Goal: Information Seeking & Learning: Check status

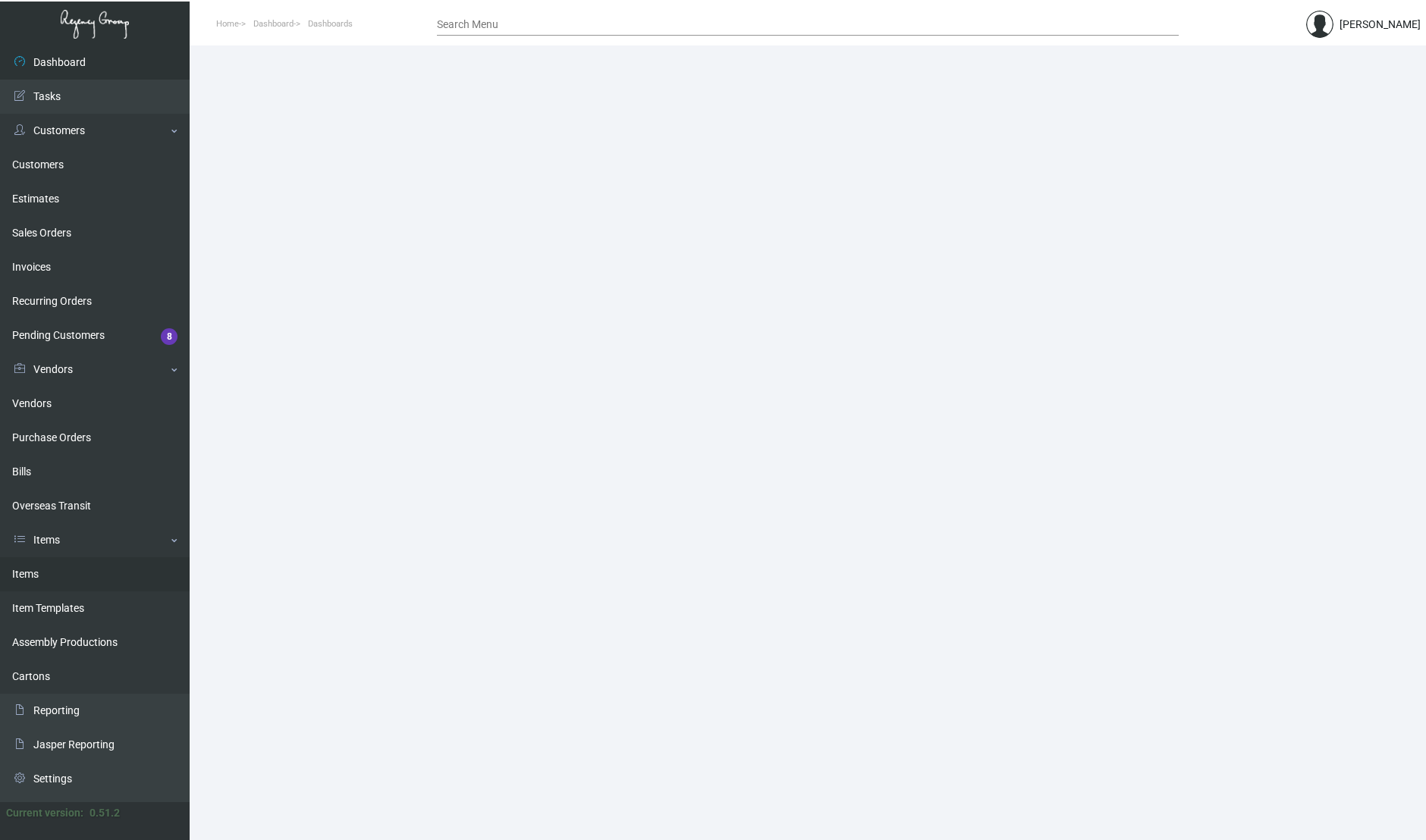
click at [79, 575] on link "Items" at bounding box center [95, 574] width 190 height 34
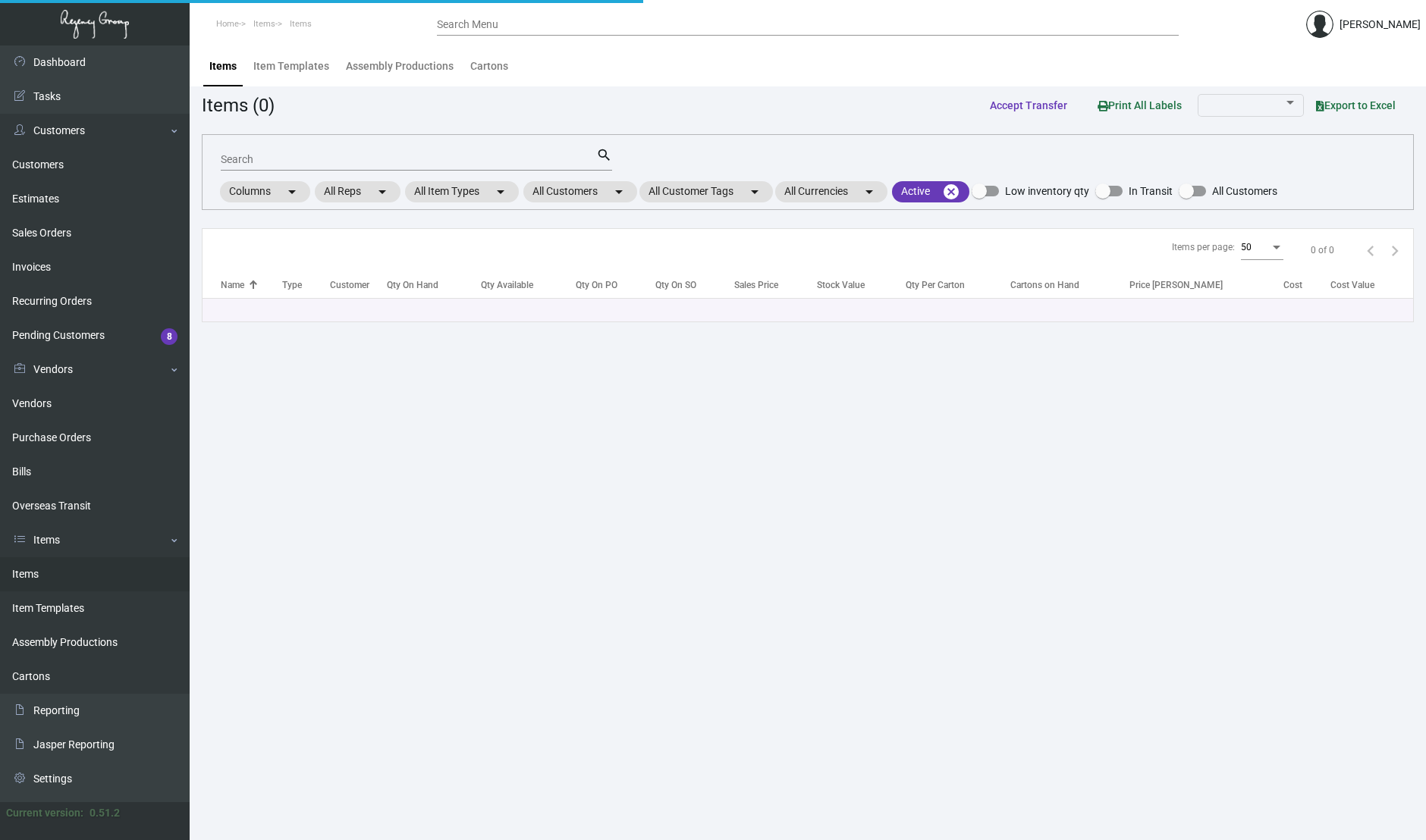
click at [523, 26] on input "Search Menu" at bounding box center [808, 24] width 742 height 12
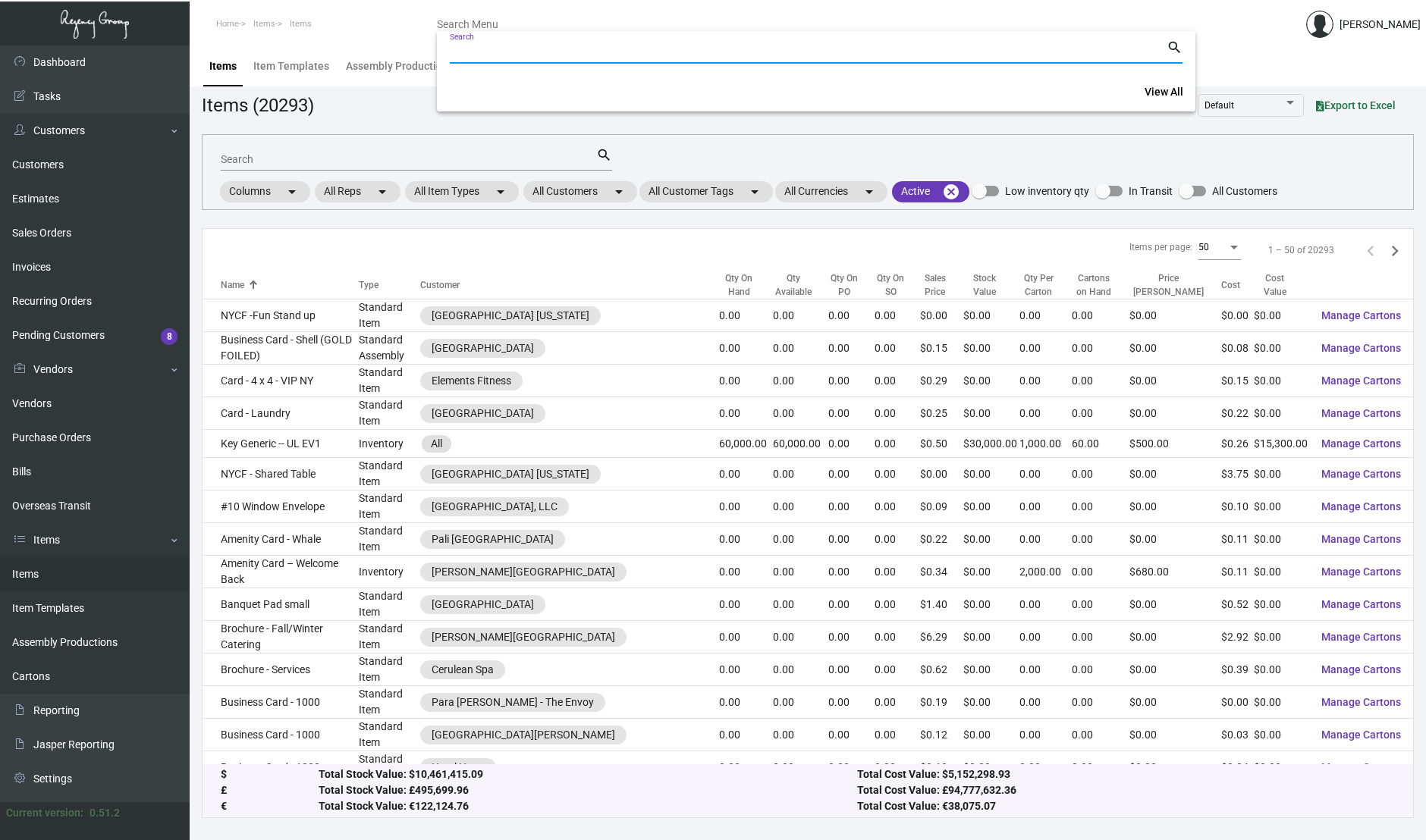
paste input "108071"
type input "108071"
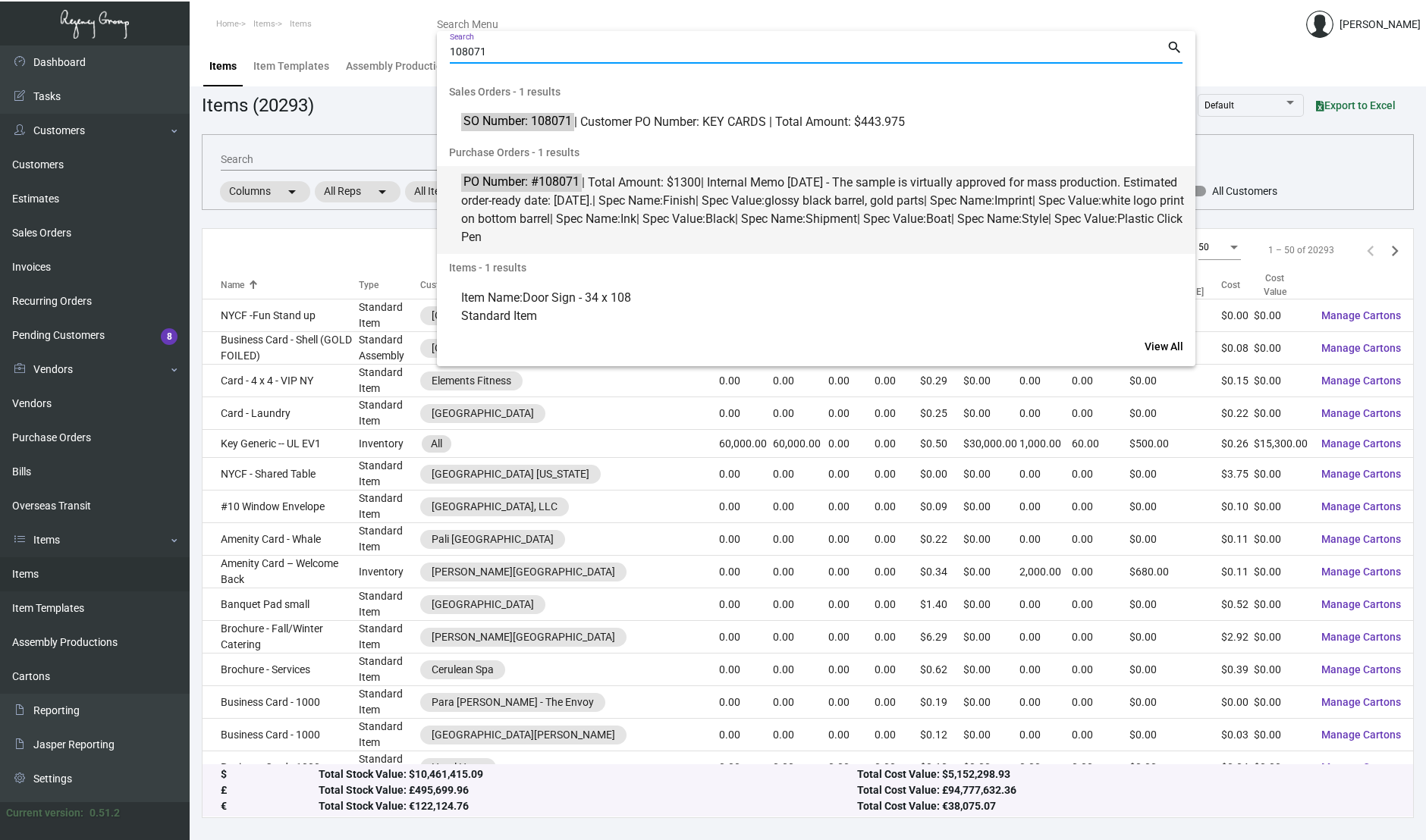
click at [549, 190] on mark "PO Number: #108071" at bounding box center [522, 181] width 121 height 19
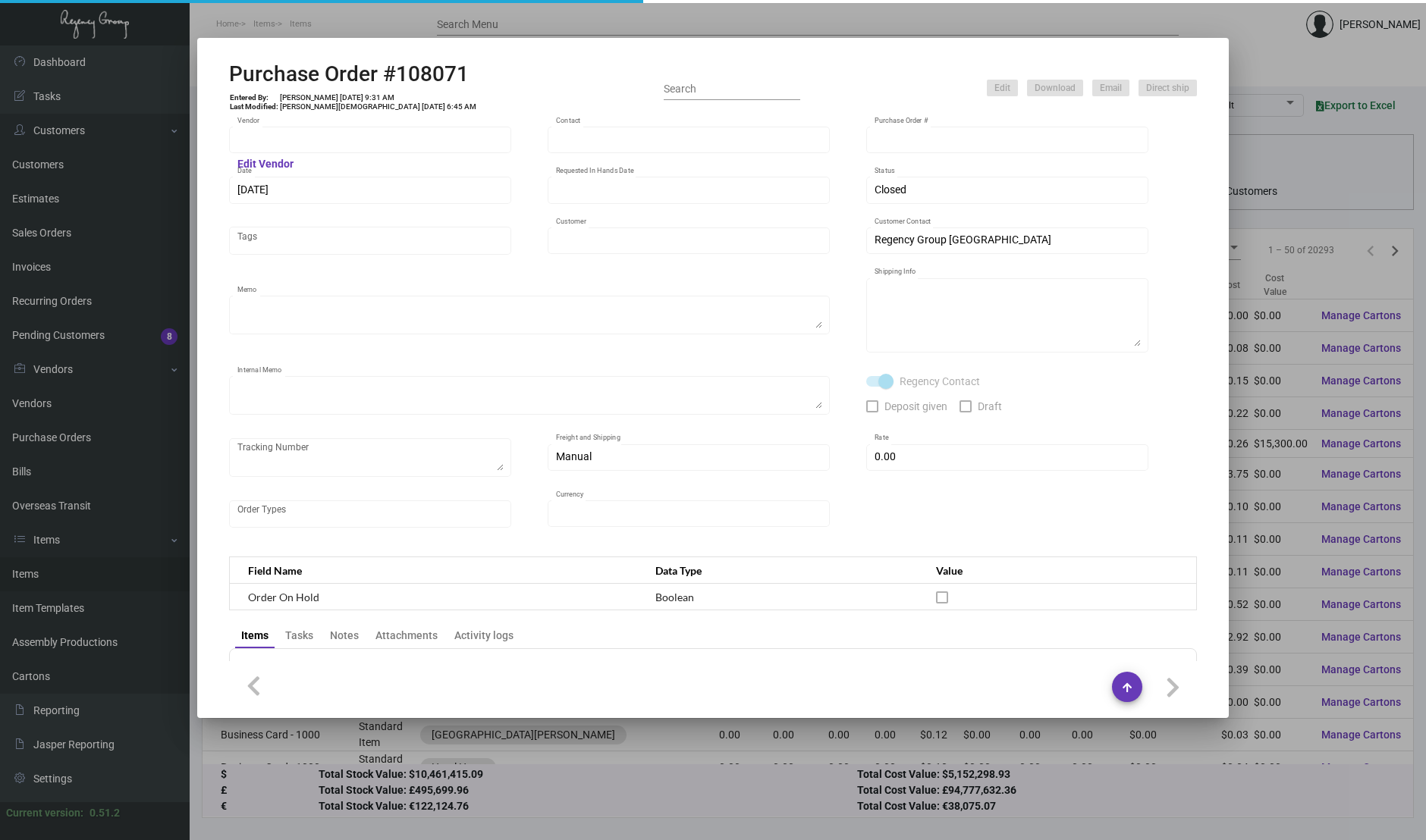
type input "Prostar - Pens"
type input "[PERSON_NAME]"
type input "108071"
type input "[DATE]"
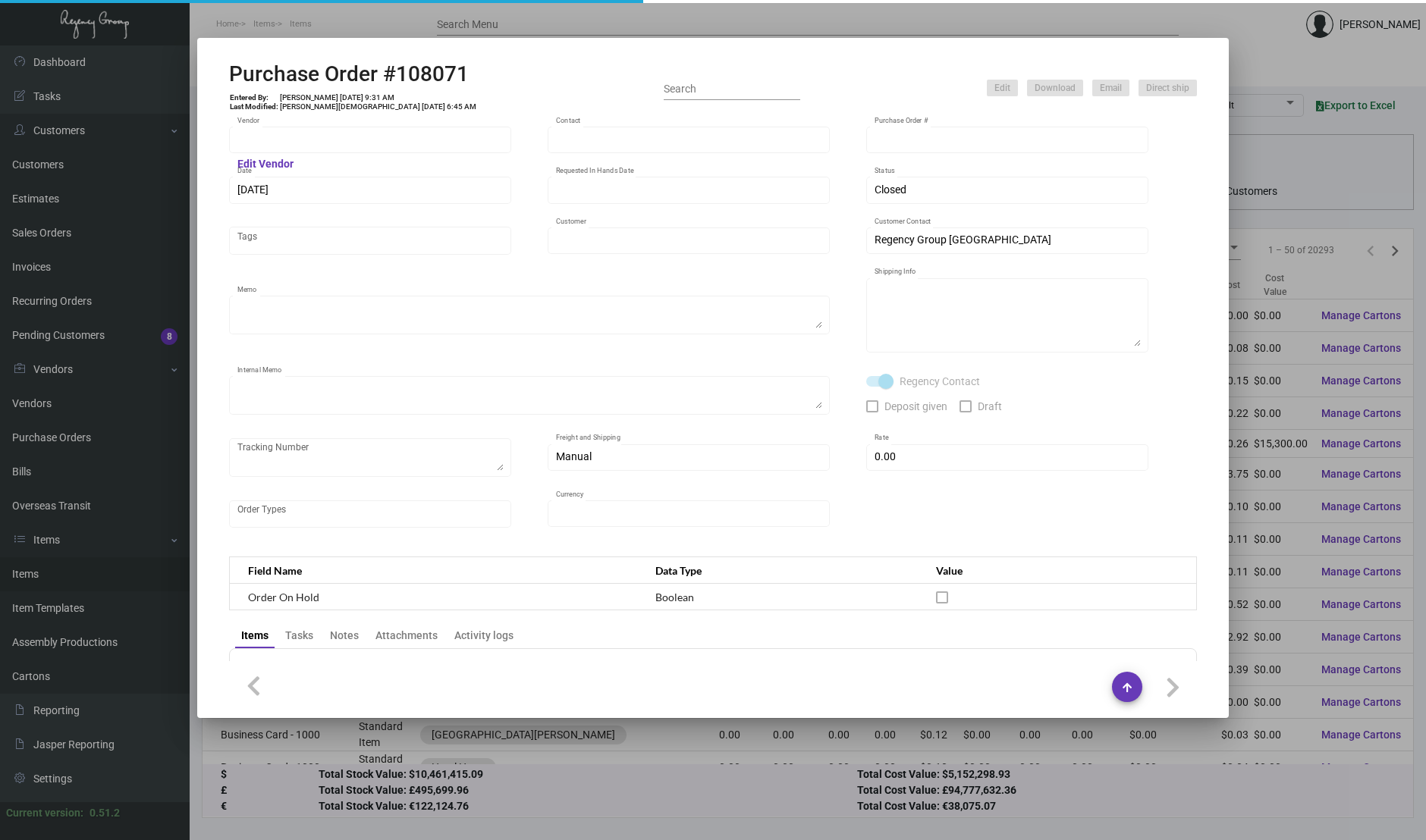
type input "The [PERSON_NAME][GEOGRAPHIC_DATA]"
type textarea "Please ship by boat to our NJ warehouse."
type textarea "Regency Group NJ - [PERSON_NAME] [STREET_ADDRESS]"
type textarea "[DATE] - The sample is virtually approved for mass production. Estimated order-…"
checkbox input "true"
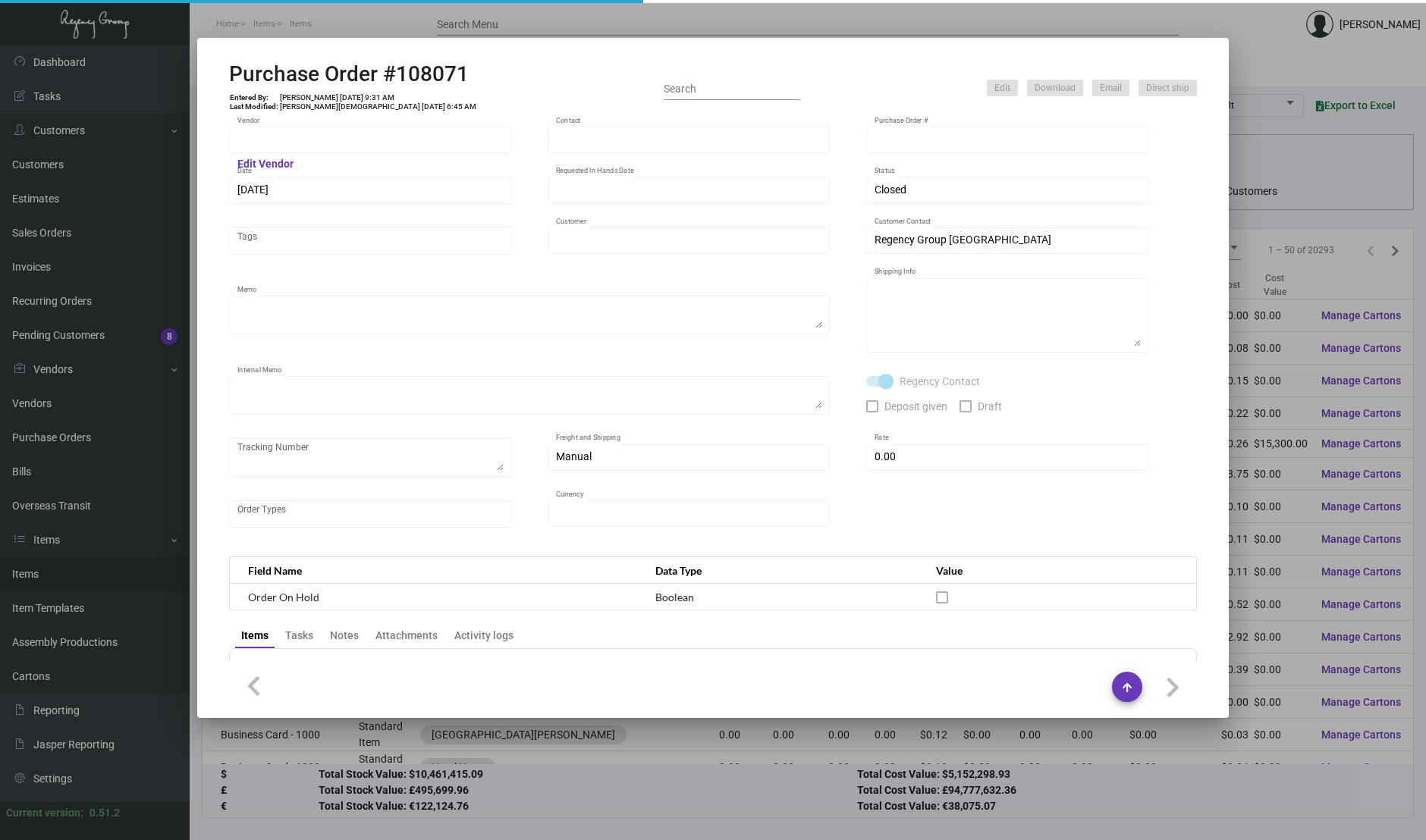
type input "$ 0.00"
type input "United States Dollar $"
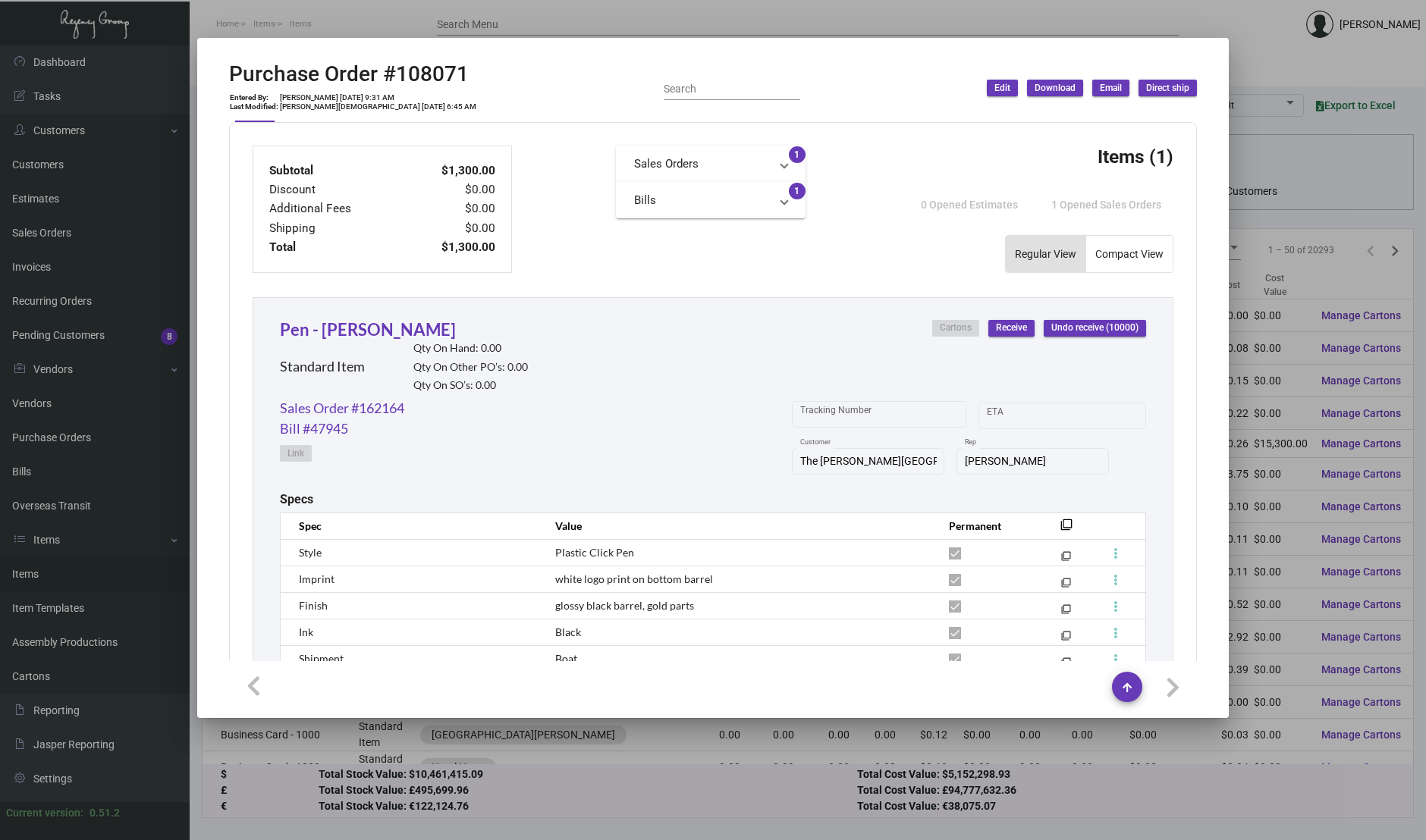
scroll to position [680, 0]
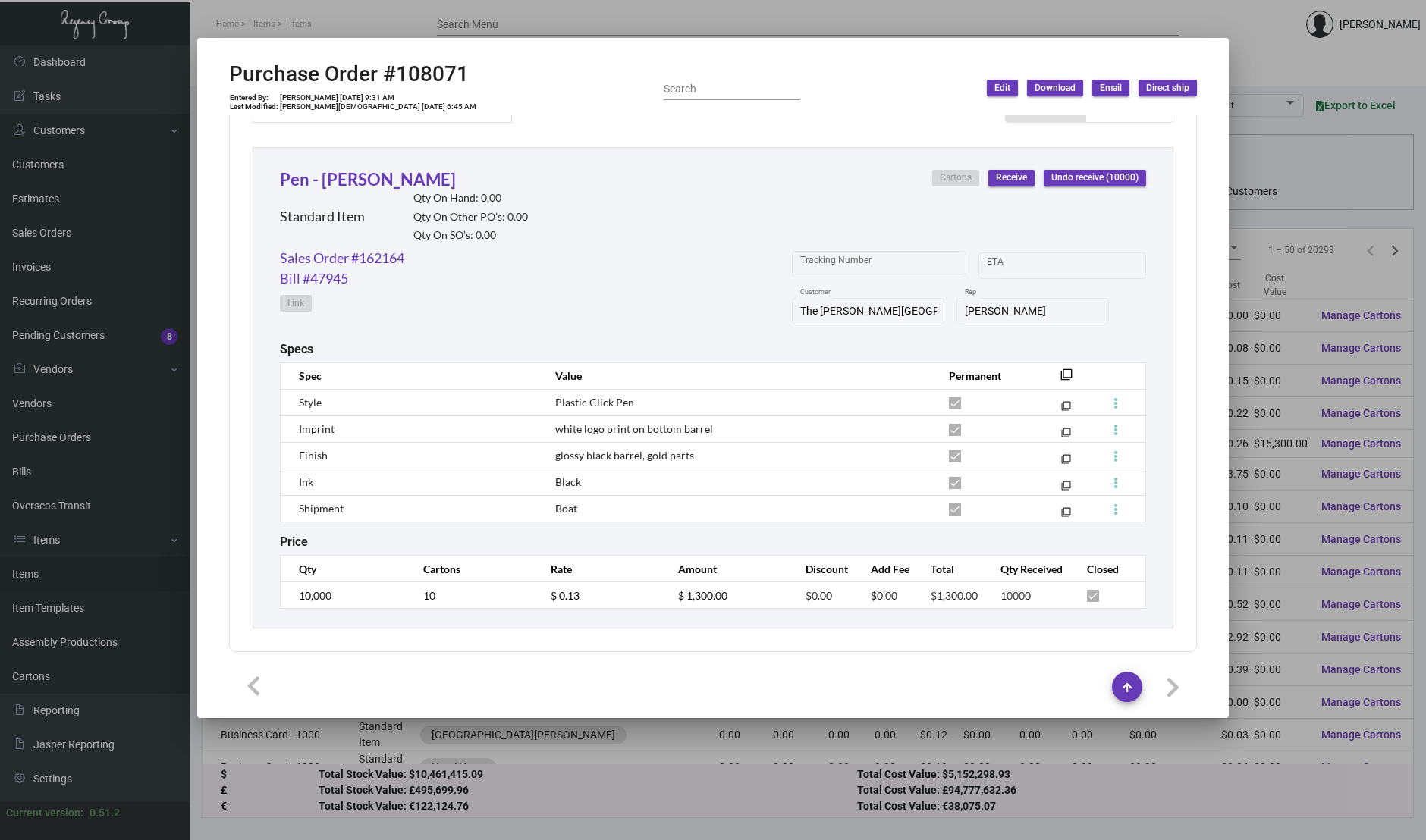
click at [1063, 371] on th "filter_none" at bounding box center [1063, 375] width 50 height 27
click at [1060, 373] on mat-icon "filter_none" at bounding box center [1066, 379] width 12 height 12
click at [49, 131] on div at bounding box center [713, 420] width 1426 height 840
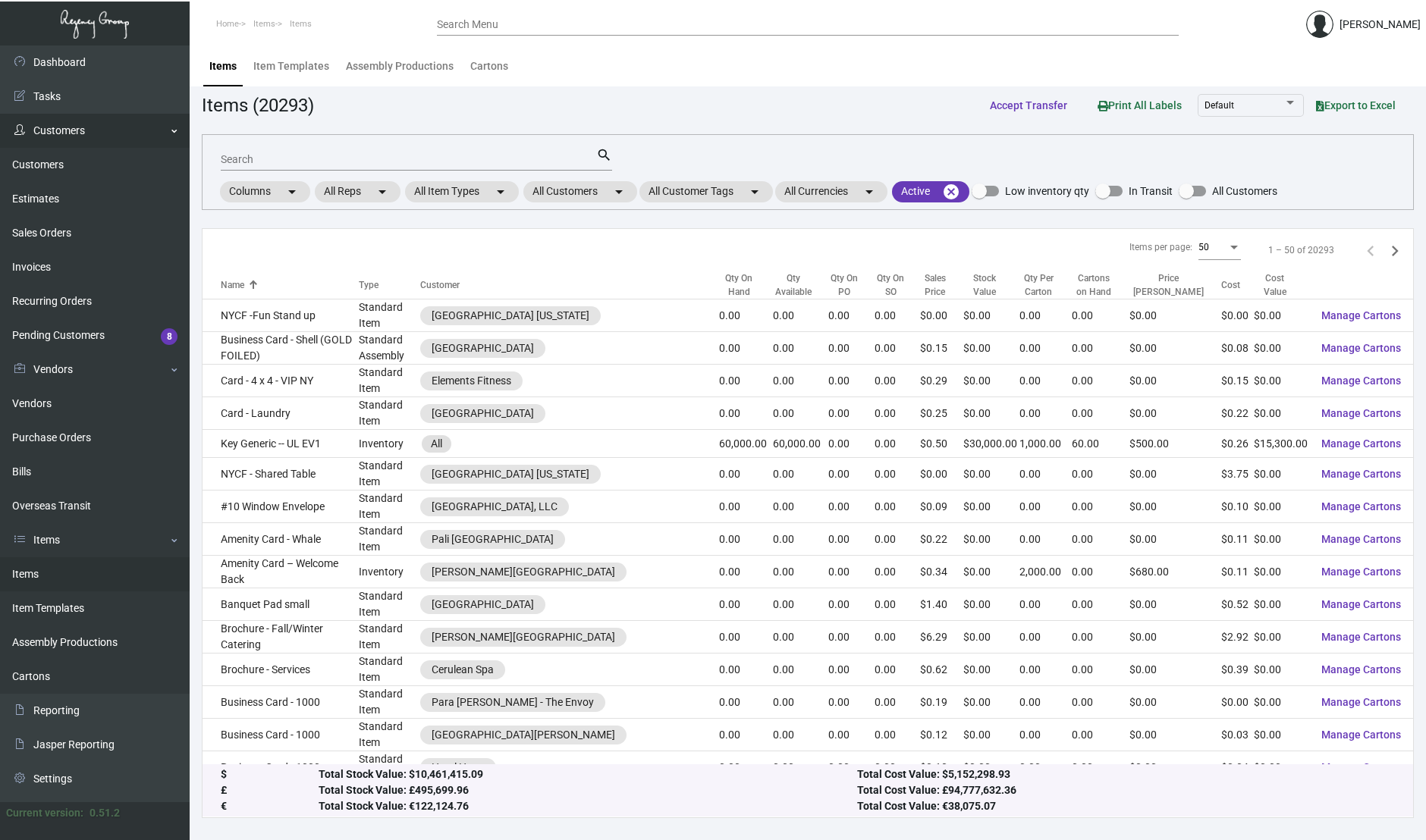
click at [35, 144] on link "Customers" at bounding box center [95, 131] width 190 height 34
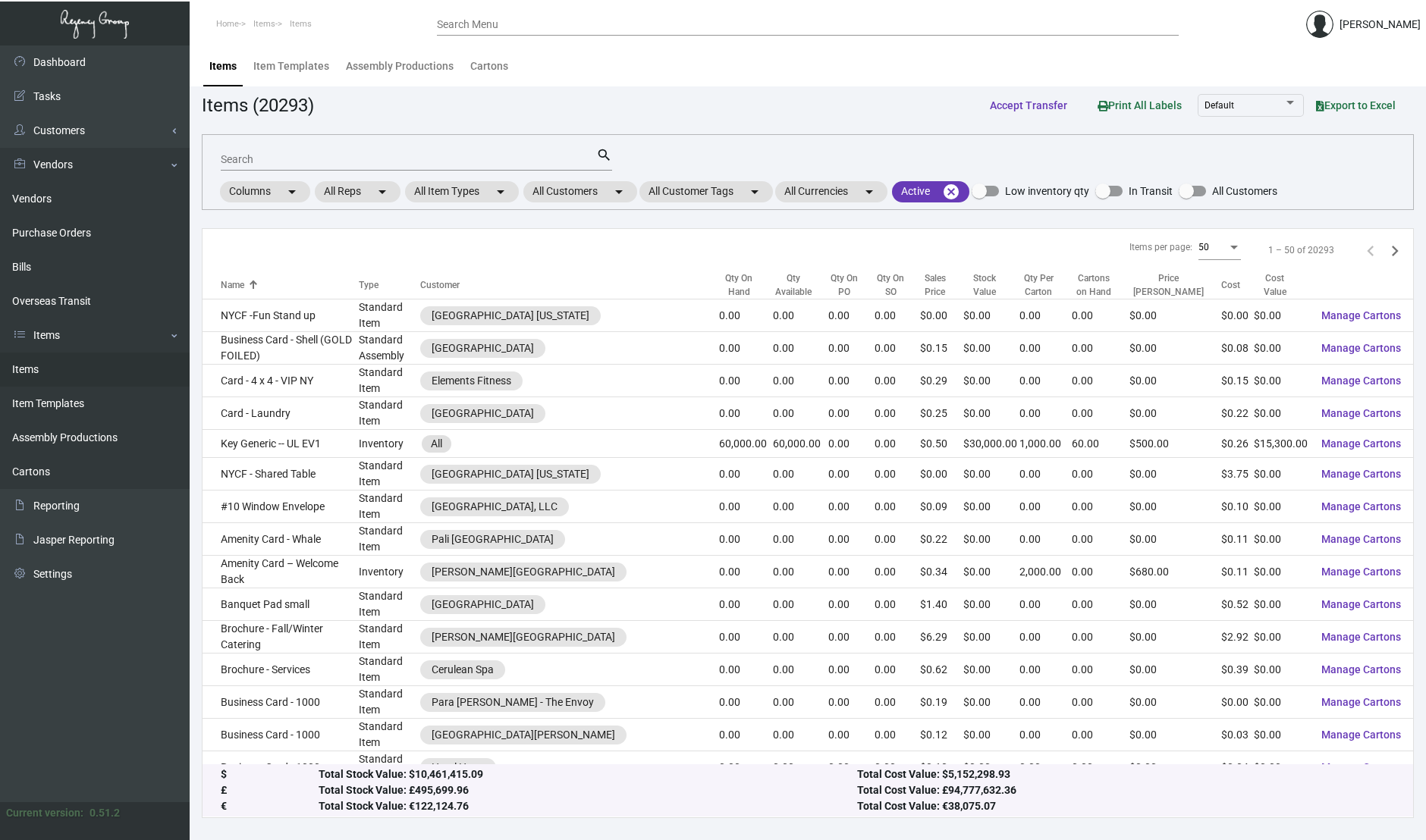
click at [29, 169] on link "Vendors" at bounding box center [95, 165] width 190 height 34
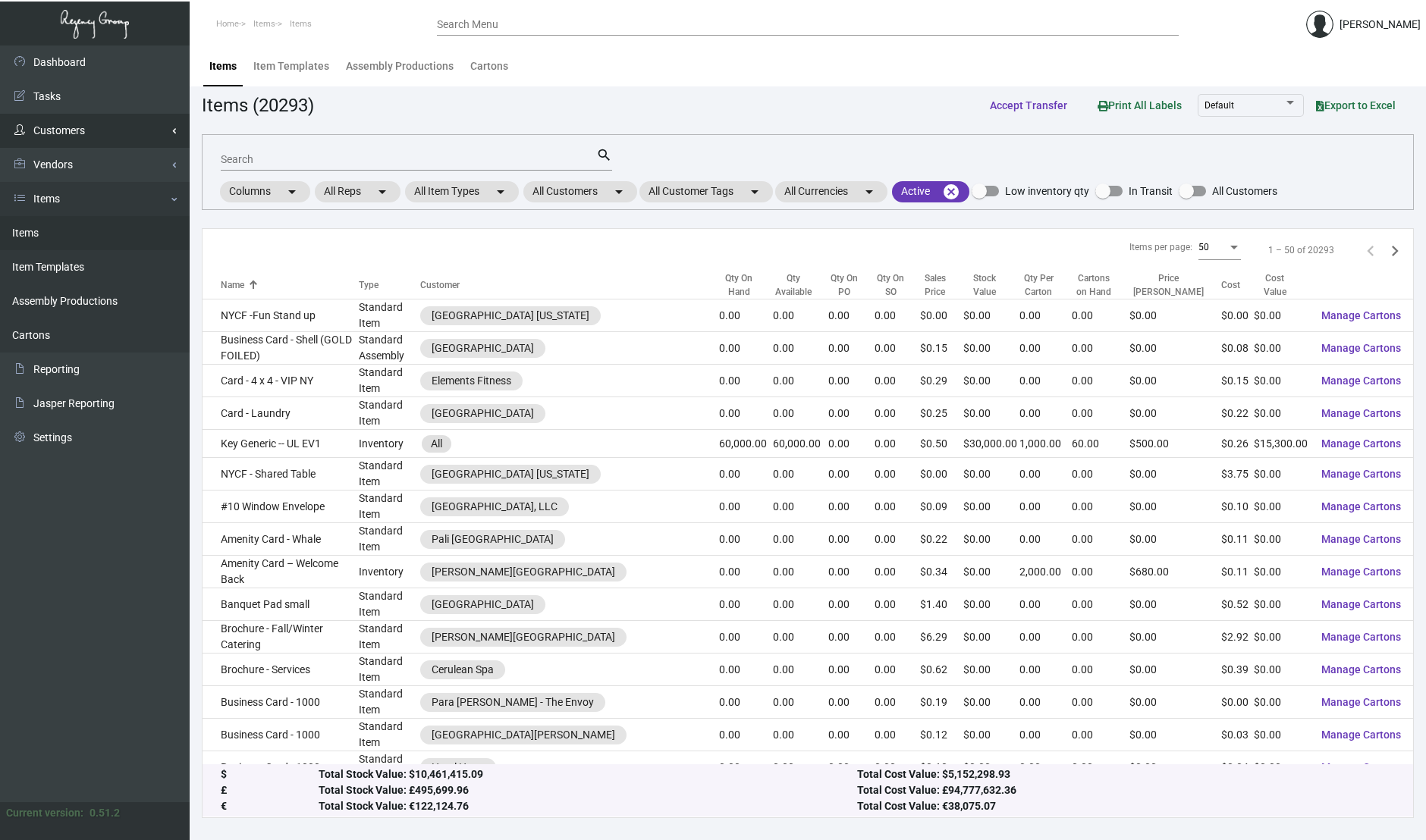
click at [82, 129] on link "Customers" at bounding box center [95, 131] width 190 height 34
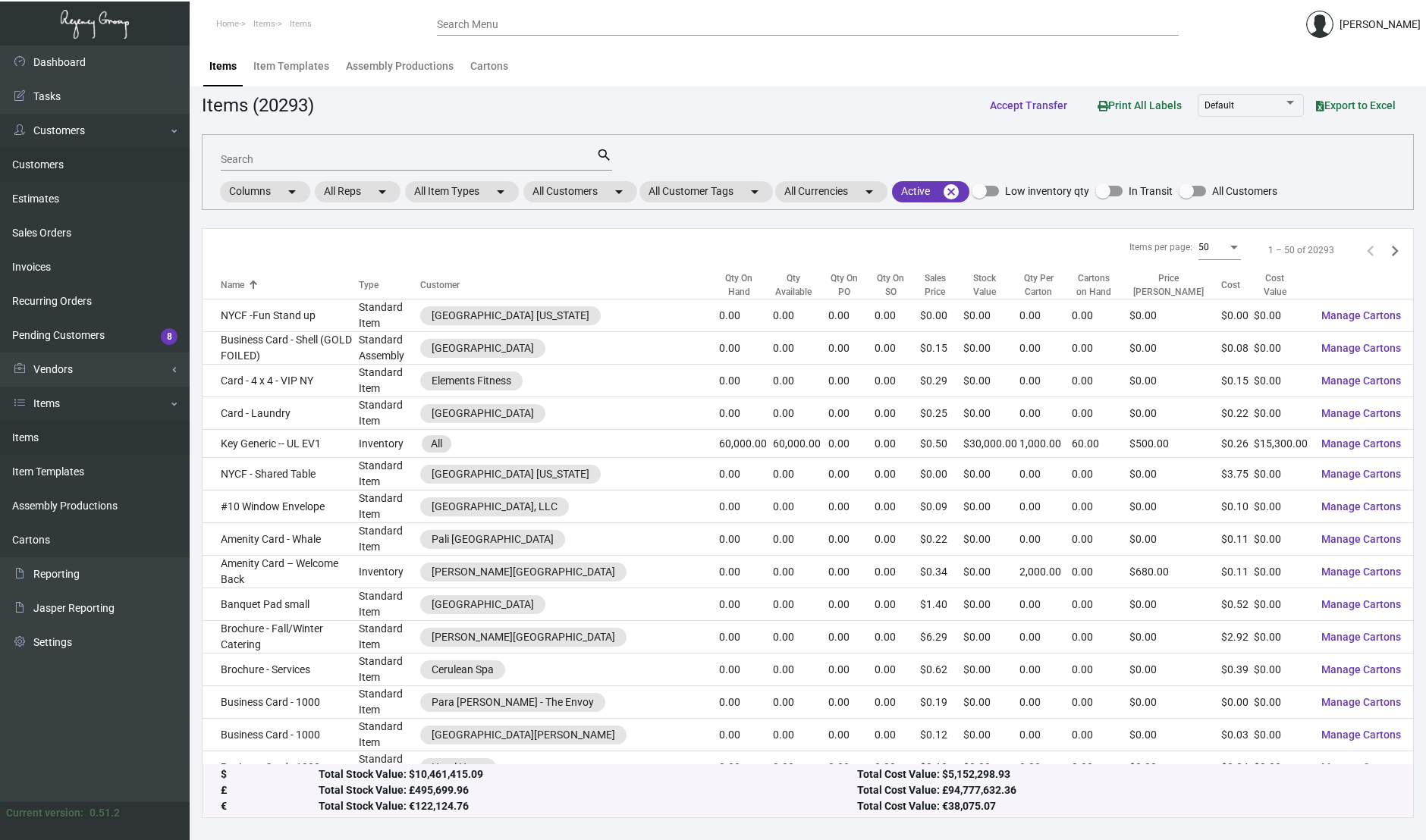
click at [54, 159] on link "Customers" at bounding box center [95, 165] width 190 height 34
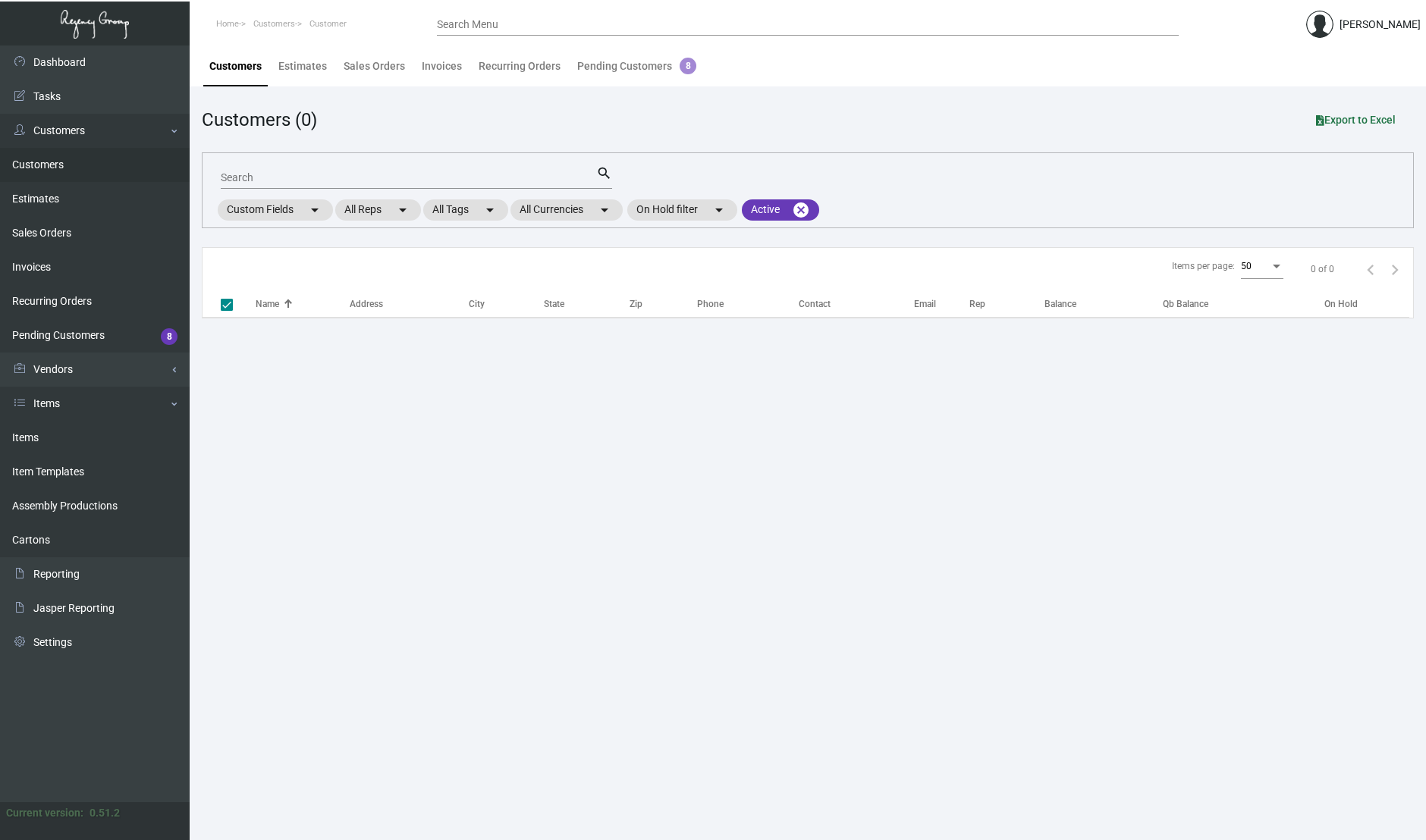
click at [346, 176] on input "Search" at bounding box center [408, 178] width 376 height 12
checkbox input "false"
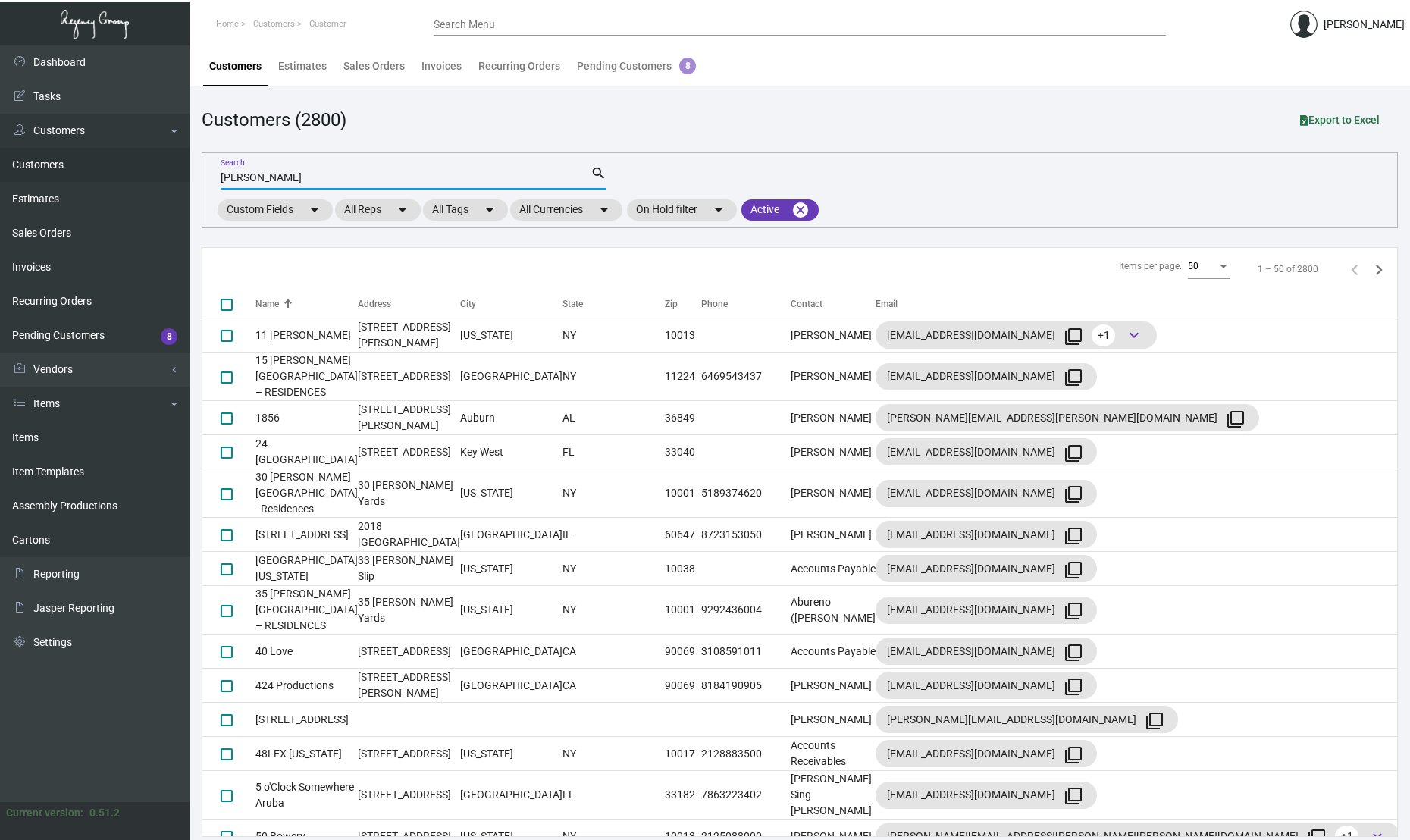
type input "[PERSON_NAME]"
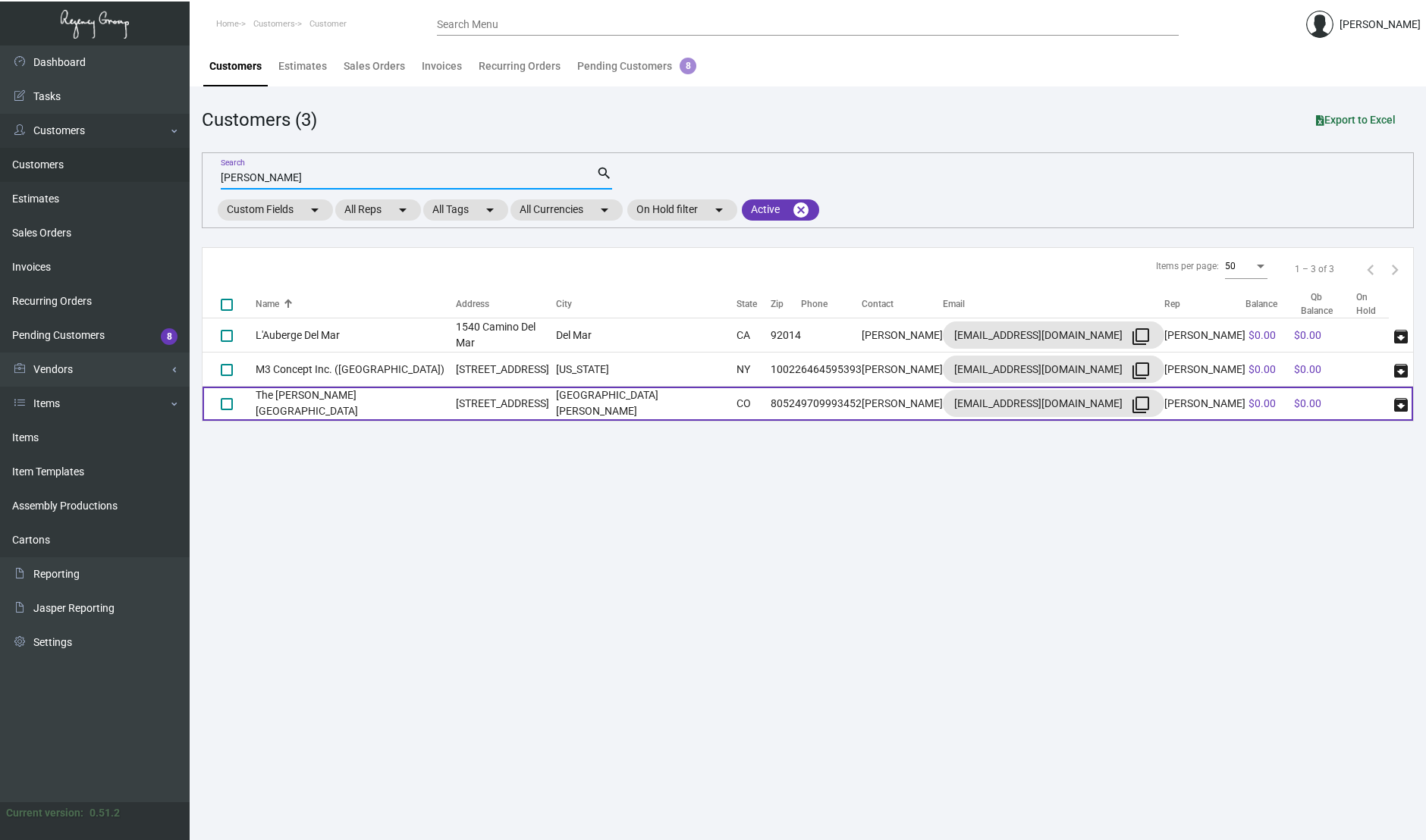
click at [350, 411] on td "The [PERSON_NAME][GEOGRAPHIC_DATA]" at bounding box center [355, 404] width 200 height 34
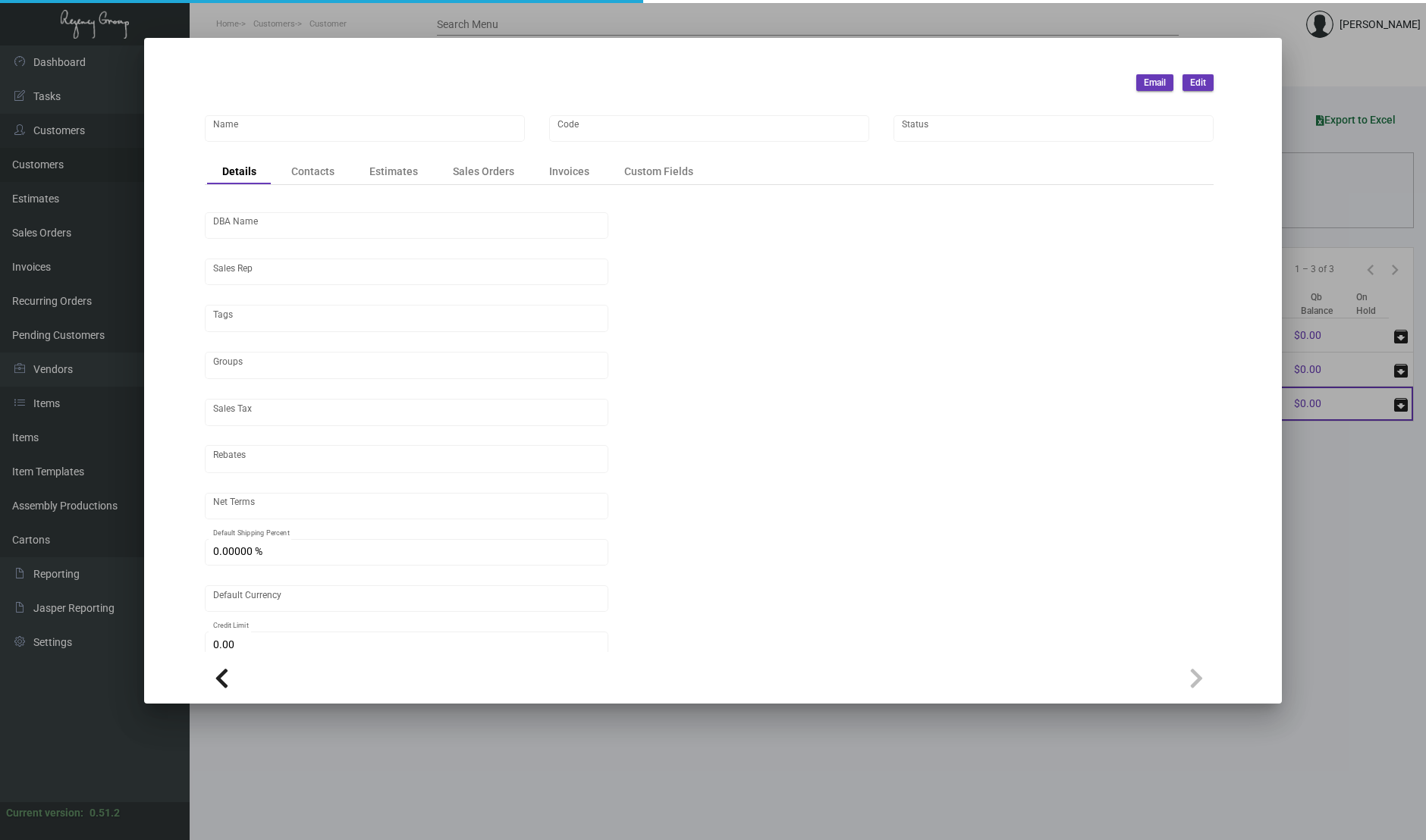
type input "The [PERSON_NAME][GEOGRAPHIC_DATA]"
type input "EH24"
type input "[PERSON_NAME]"
type input "Out of State"
type input "COD"
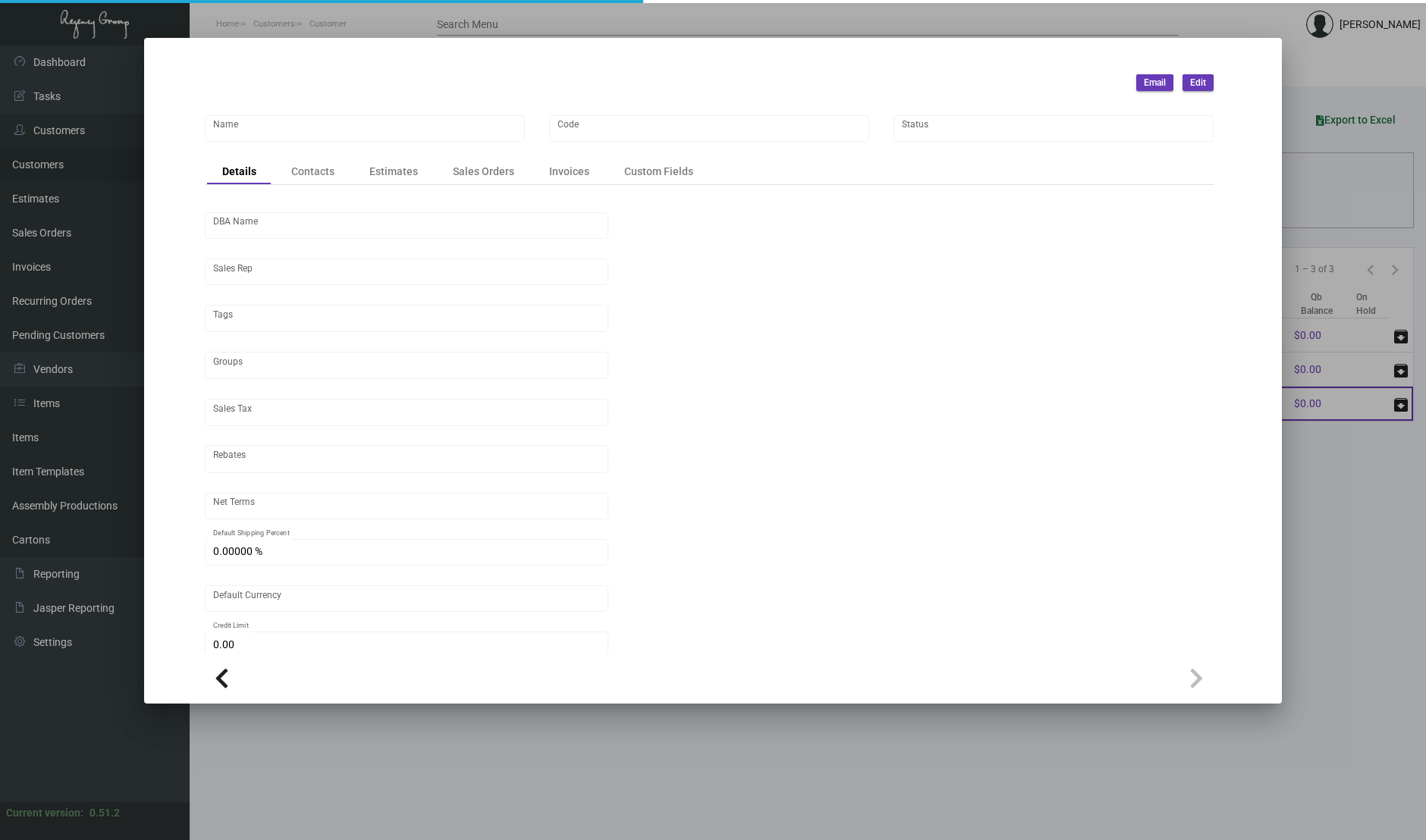
type input "United States Dollar $"
type input "$ 0.00"
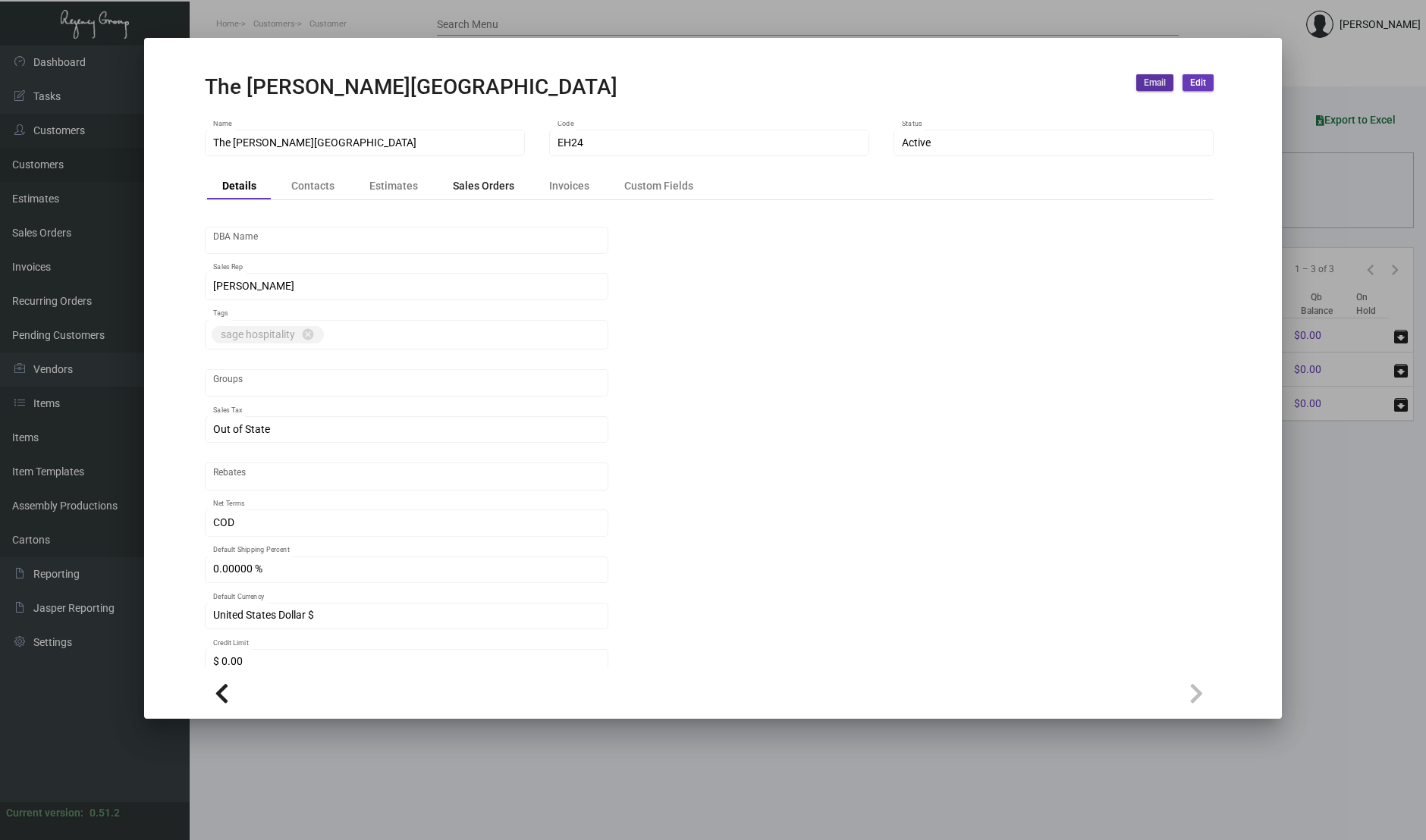
click at [508, 195] on div "Sales Orders" at bounding box center [483, 186] width 92 height 21
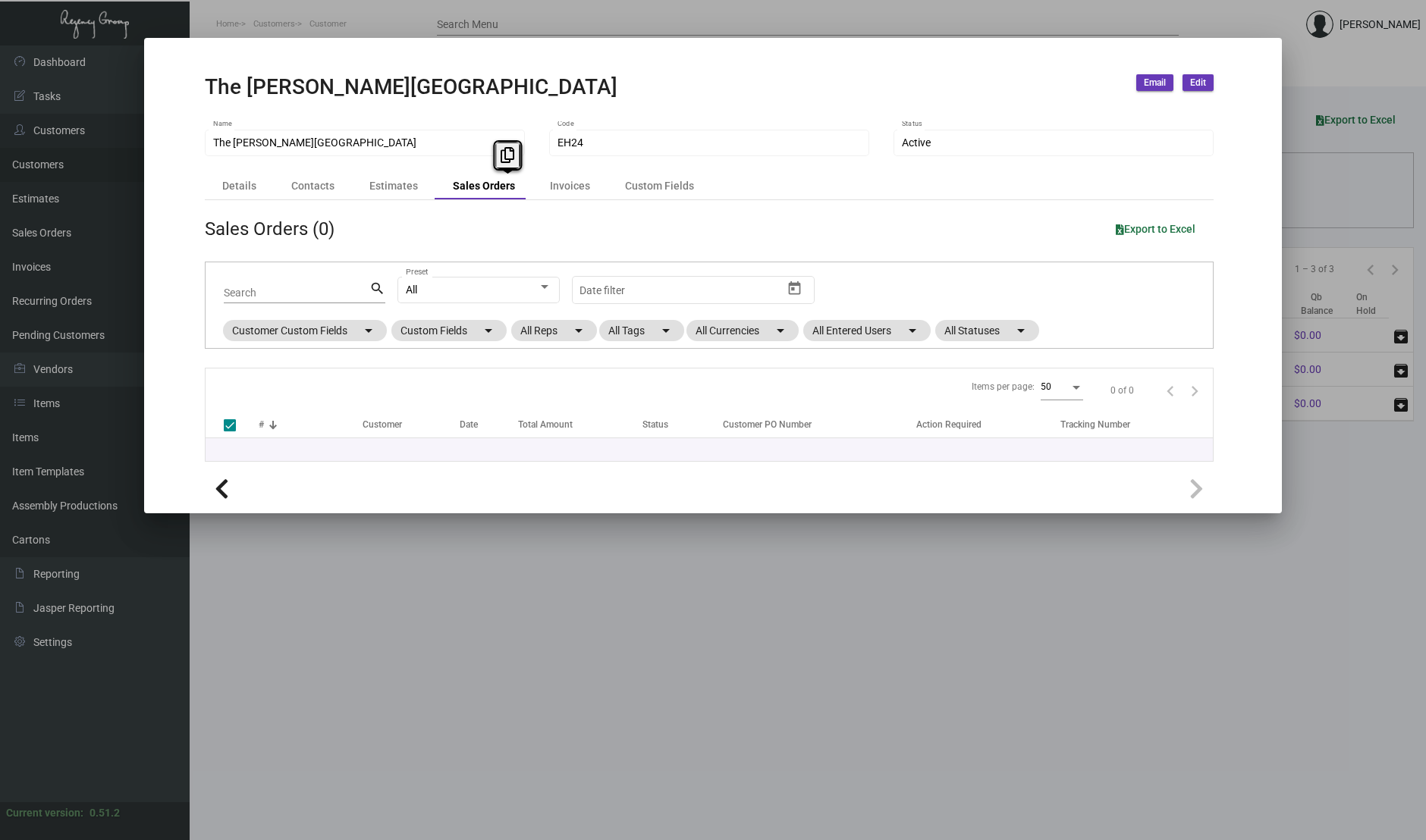
checkbox input "false"
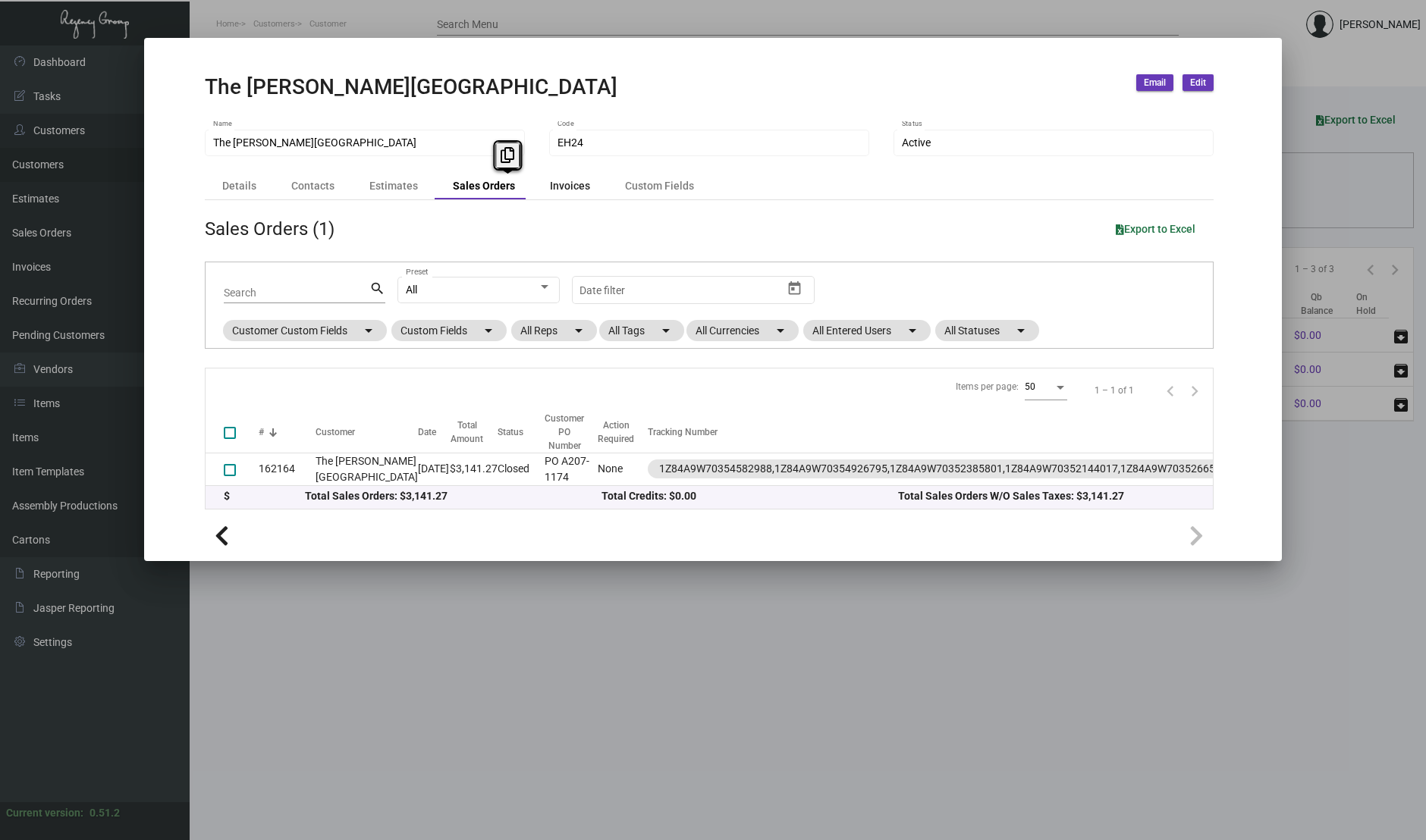
click at [562, 177] on div "Invoices" at bounding box center [569, 186] width 71 height 21
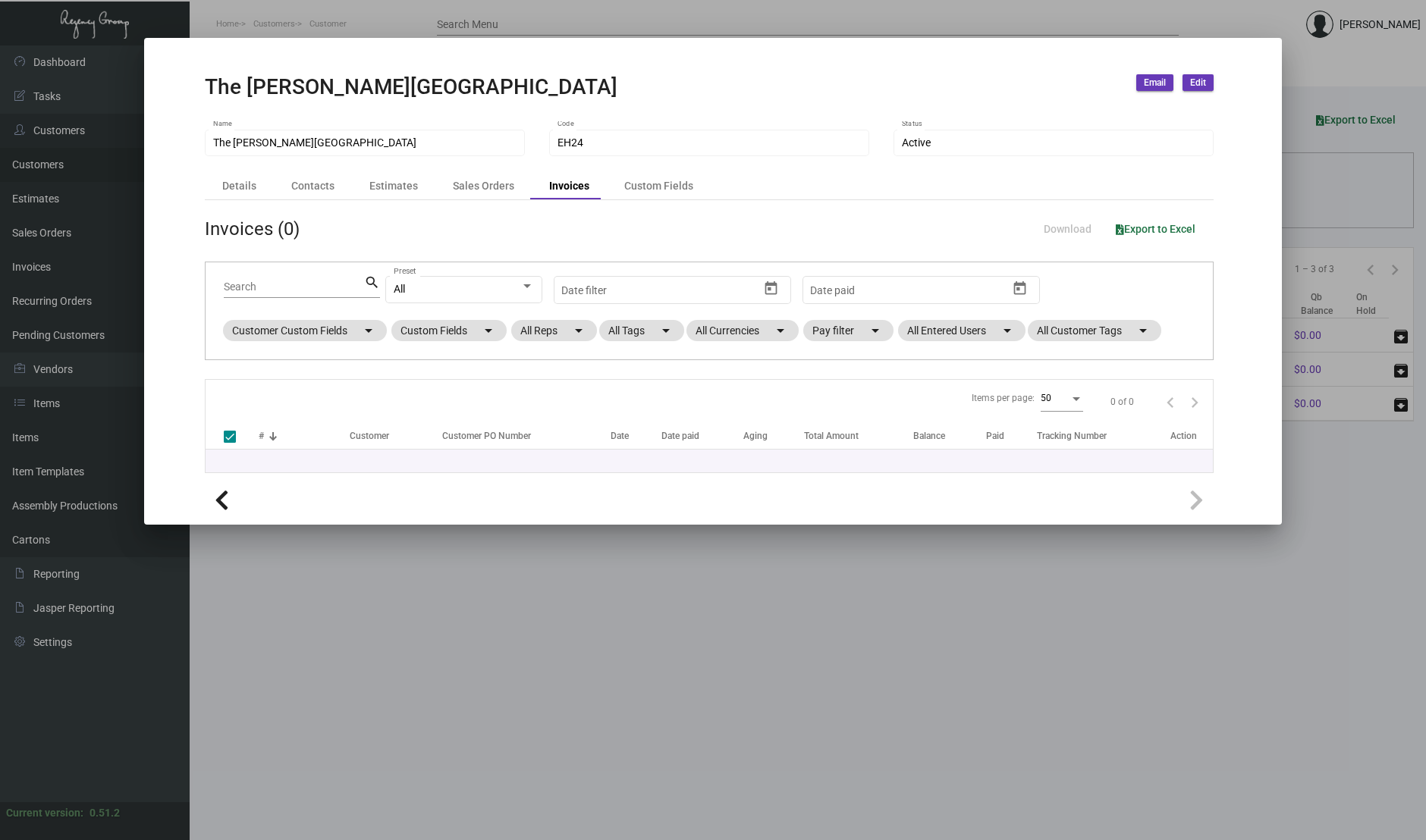
checkbox input "false"
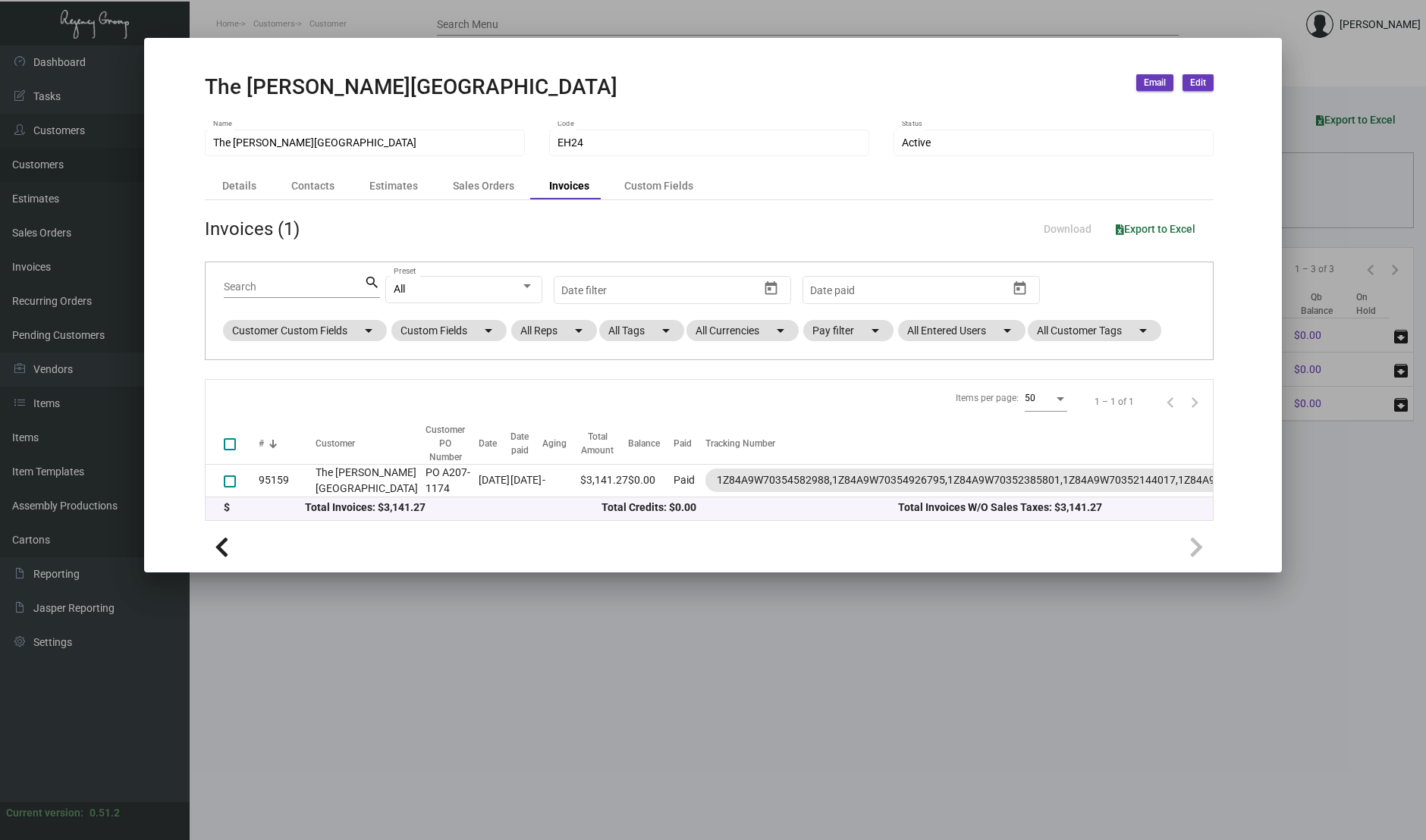
click at [519, 710] on div at bounding box center [713, 420] width 1426 height 840
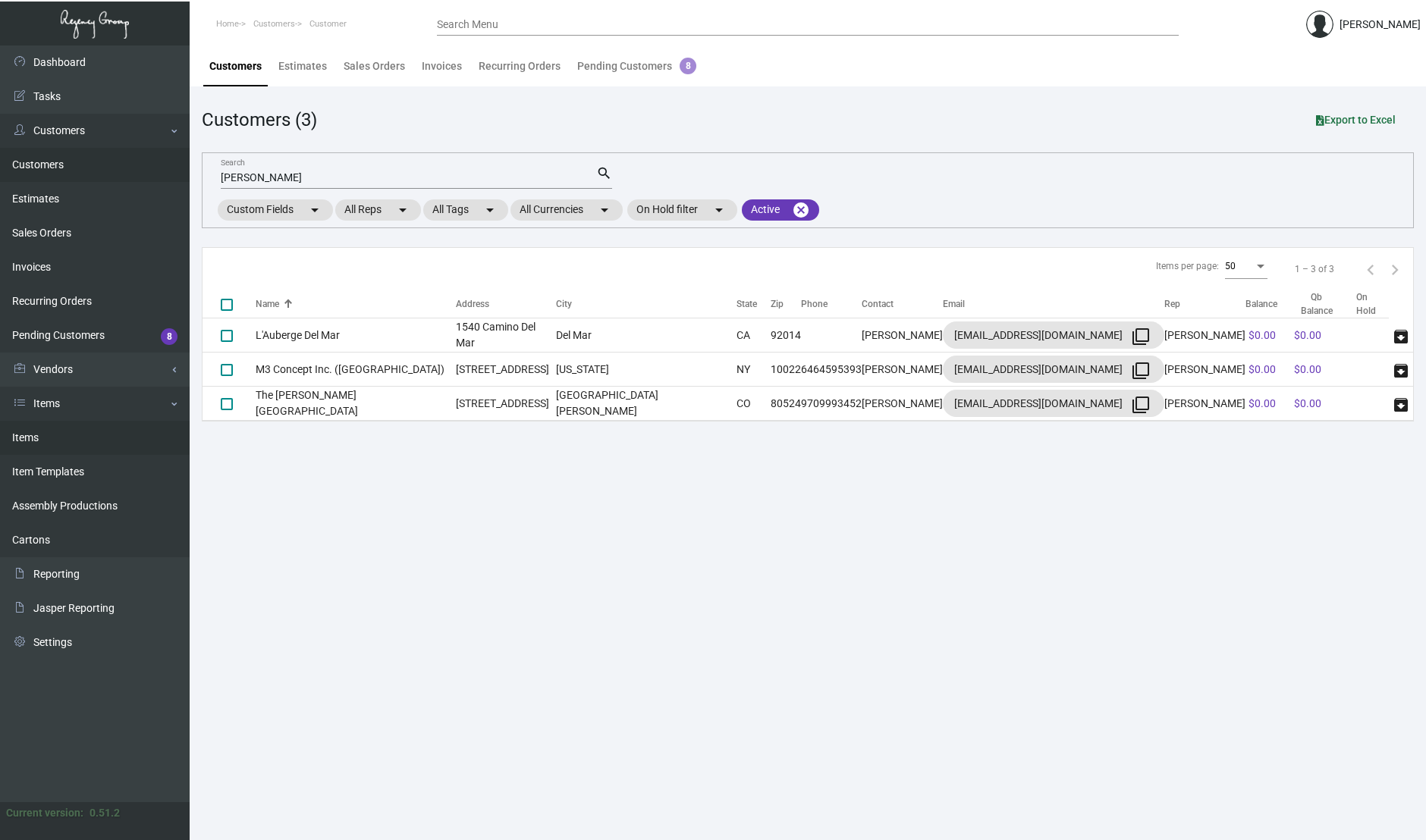
drag, startPoint x: 53, startPoint y: 441, endPoint x: 62, endPoint y: 440, distance: 9.1
click at [53, 441] on link "Items" at bounding box center [95, 438] width 190 height 34
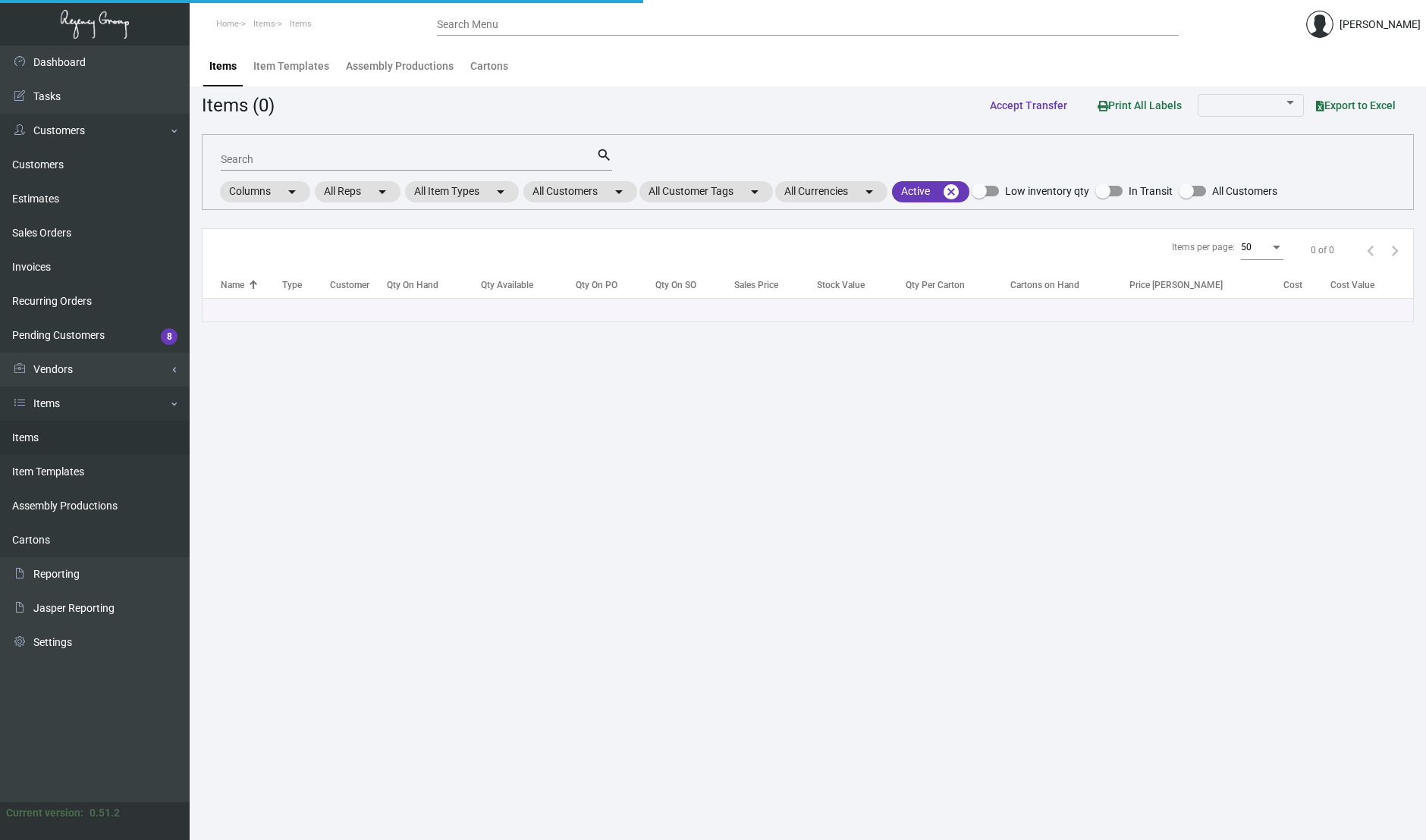
click at [423, 164] on input "Search" at bounding box center [408, 160] width 376 height 12
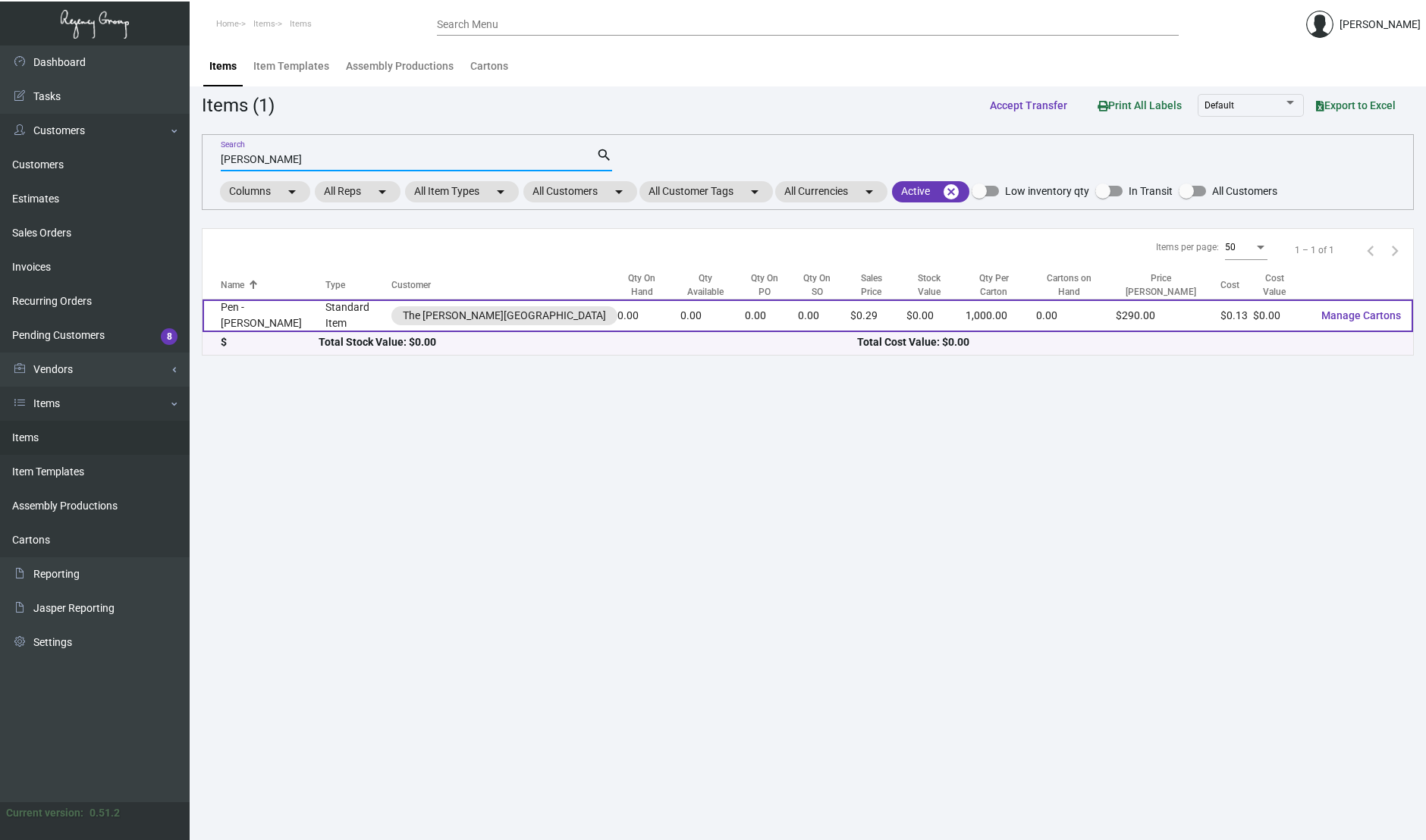
type input "[PERSON_NAME]"
click at [325, 312] on td "Standard Item" at bounding box center [358, 315] width 65 height 32
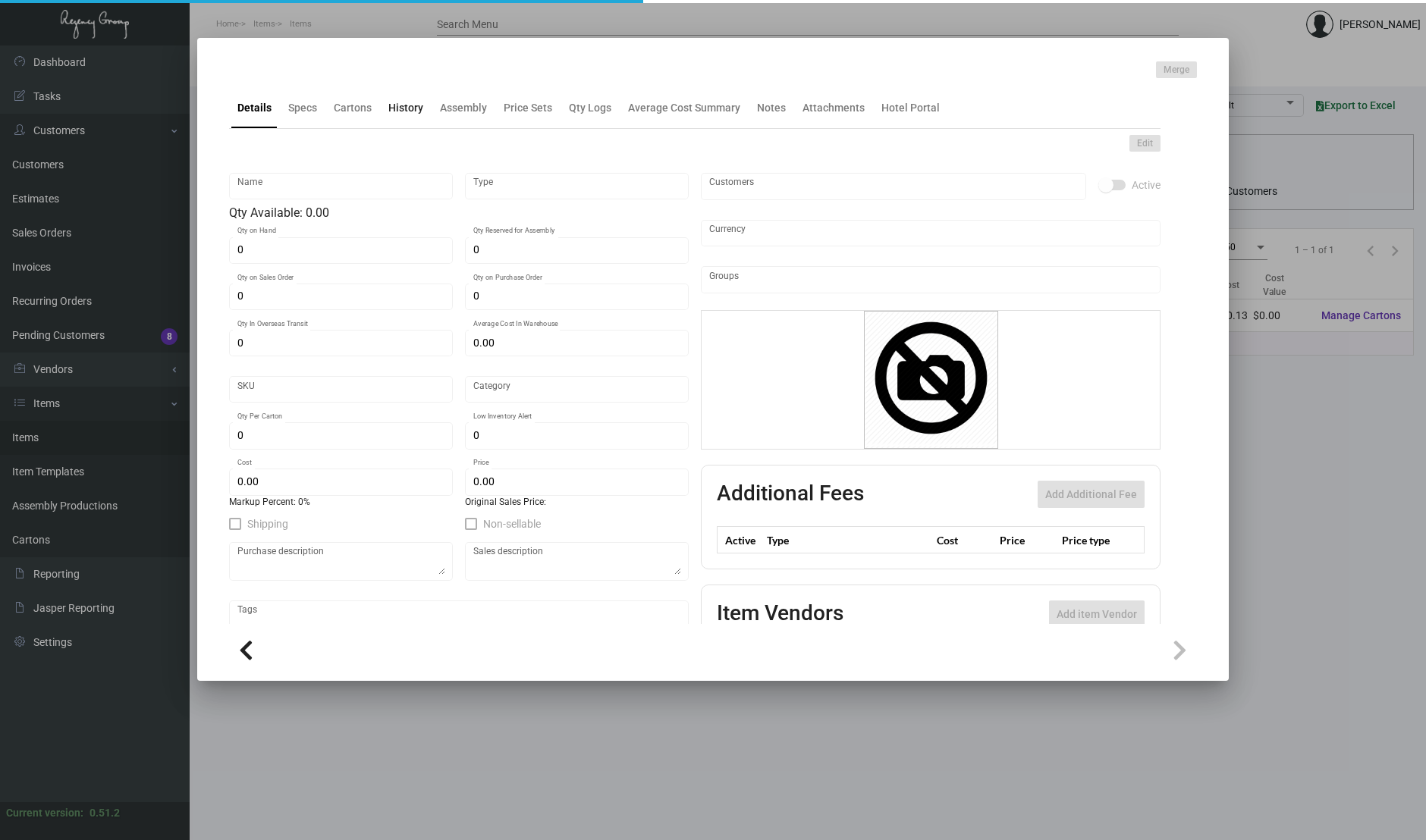
click at [420, 122] on div "History" at bounding box center [406, 107] width 47 height 36
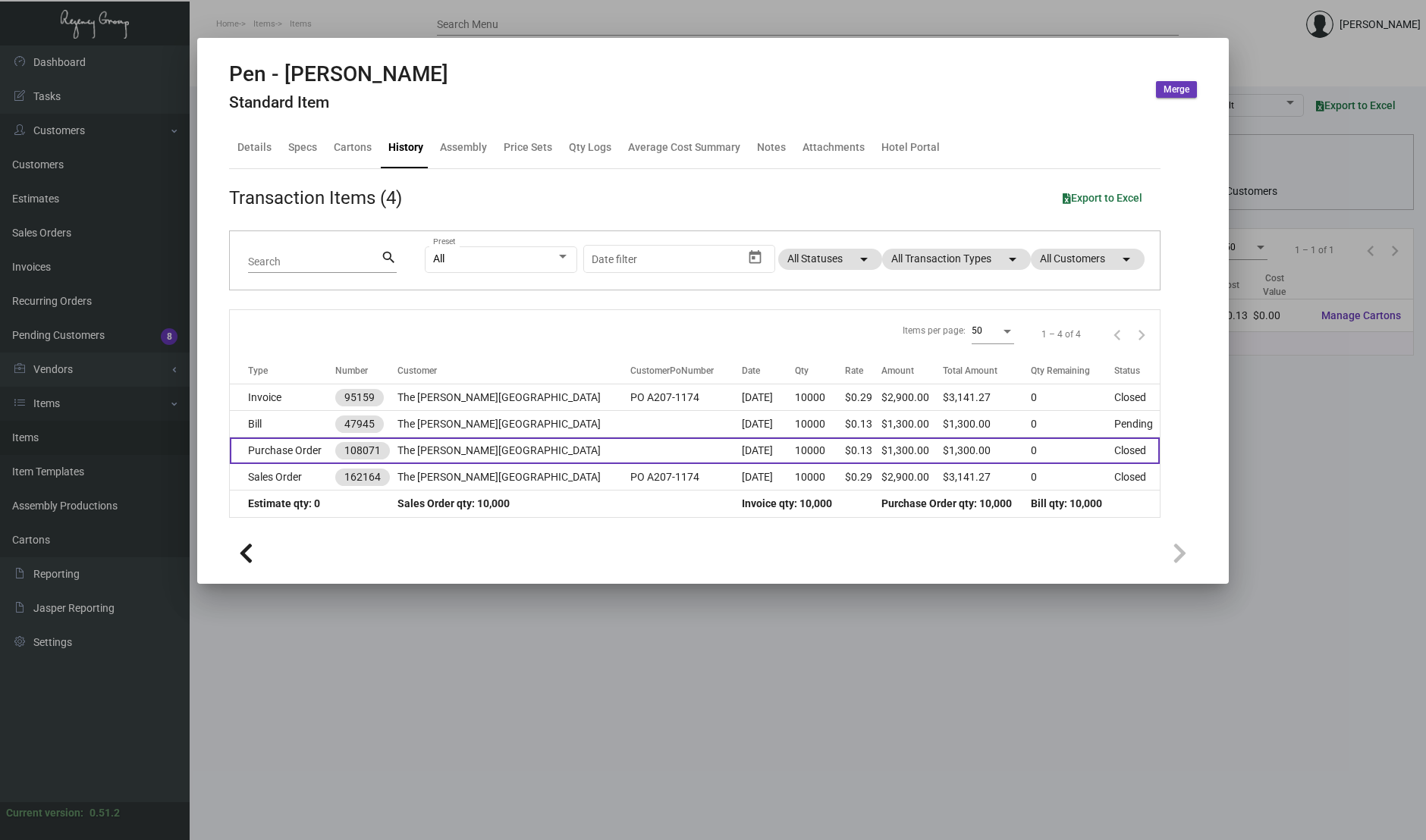
click at [540, 455] on td "The [PERSON_NAME][GEOGRAPHIC_DATA]" at bounding box center [513, 451] width 233 height 27
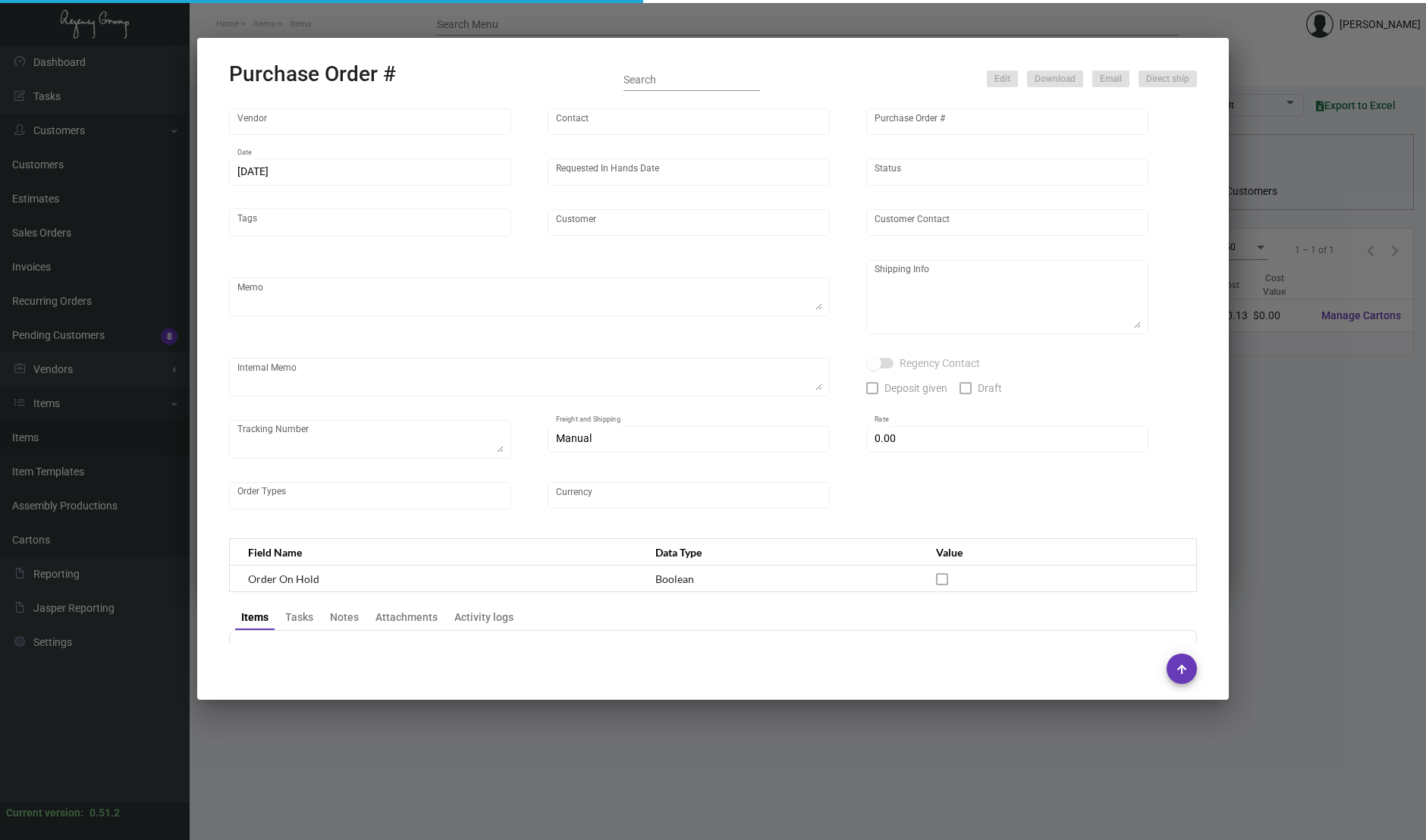
type input "Prostar - Pens"
type input "[PERSON_NAME]"
type input "108071"
type input "[DATE]"
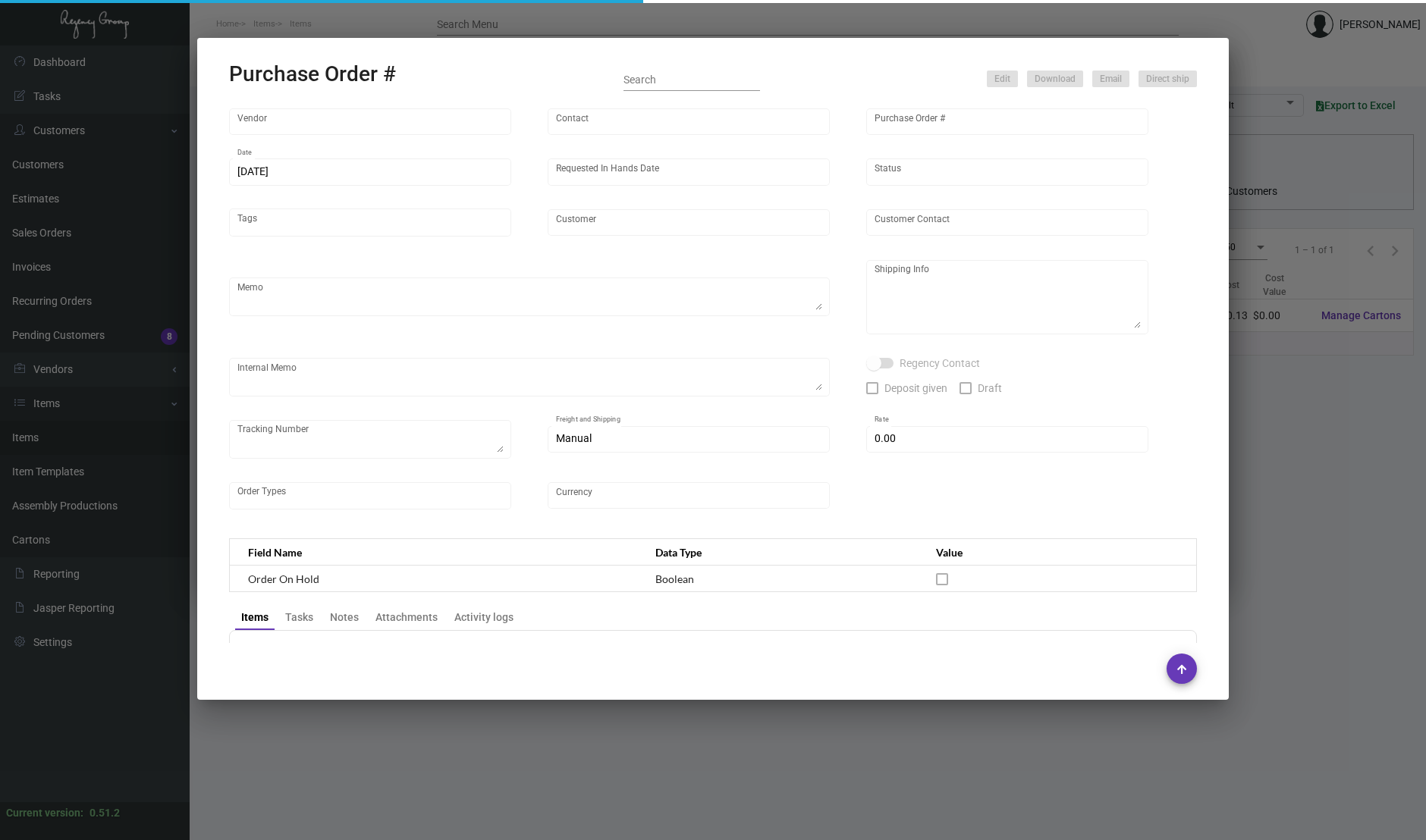
type input "The [PERSON_NAME][GEOGRAPHIC_DATA]"
type textarea "Please ship by boat to our NJ warehouse."
type textarea "Regency Group NJ - [PERSON_NAME] [STREET_ADDRESS]"
type textarea "[DATE] - The sample is virtually approved for mass production. Estimated order-…"
checkbox input "true"
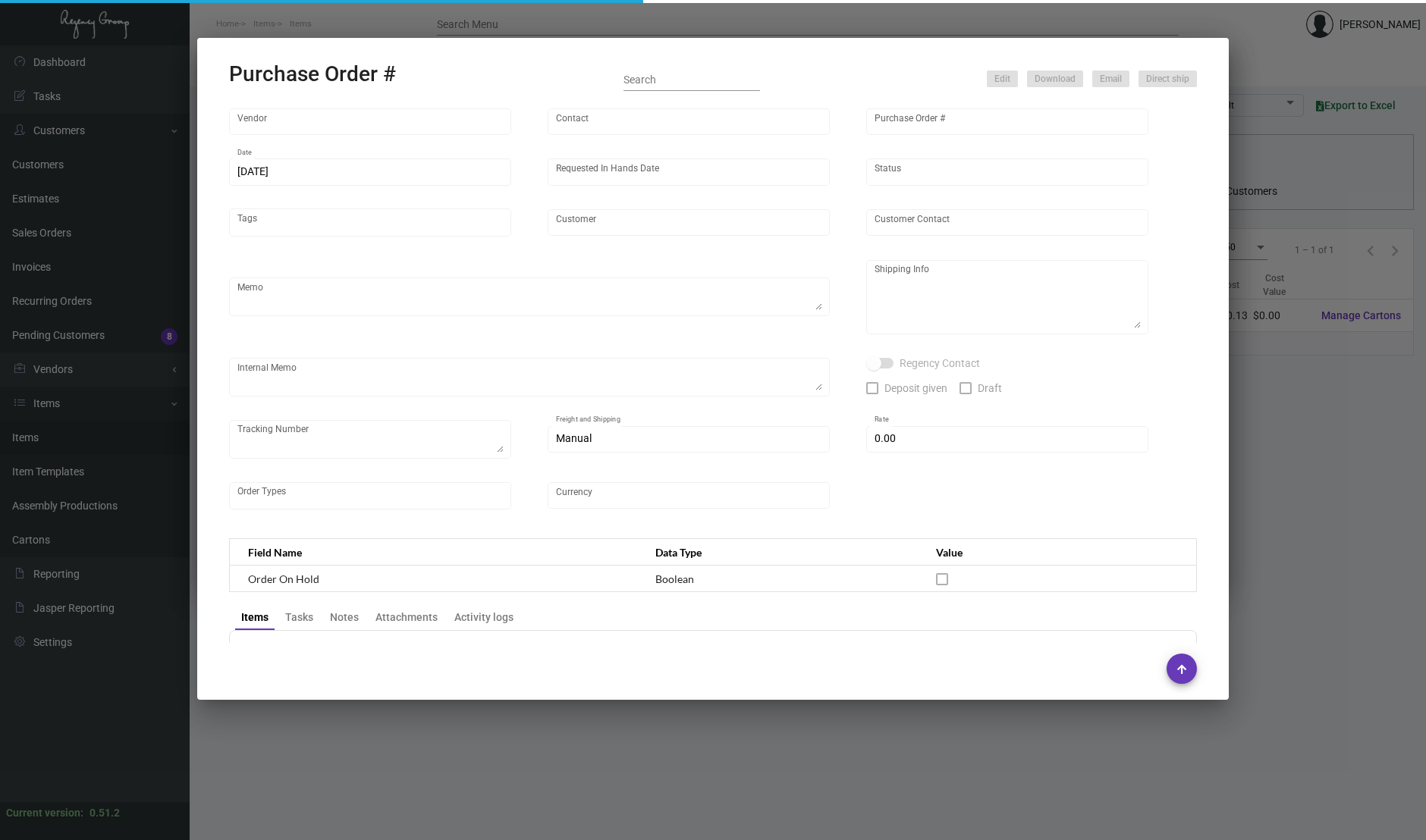
type input "$ 0.00"
type input "United States Dollar $"
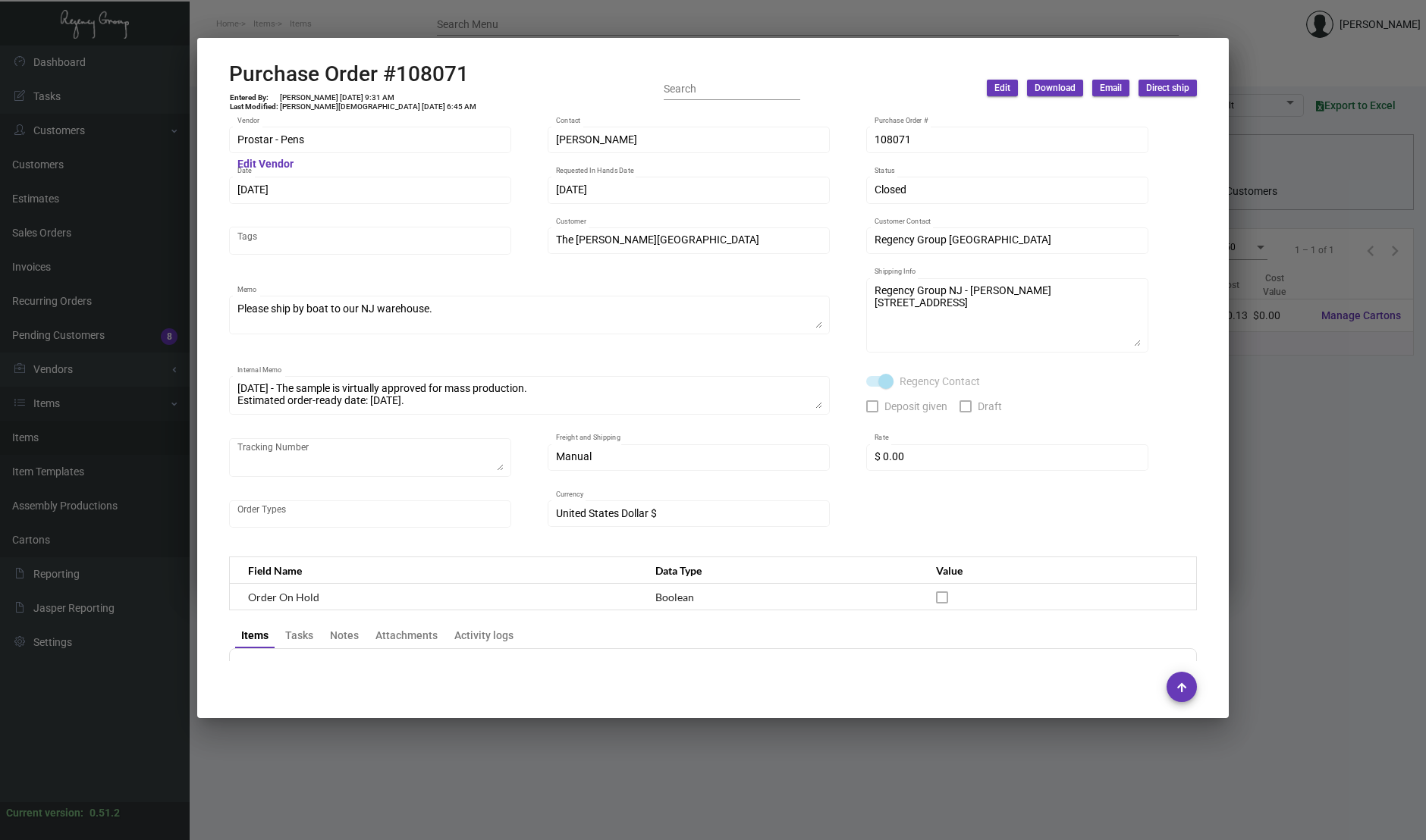
click at [448, 80] on h2 "Purchase Order #108071" at bounding box center [353, 75] width 248 height 26
copy h2 "108071"
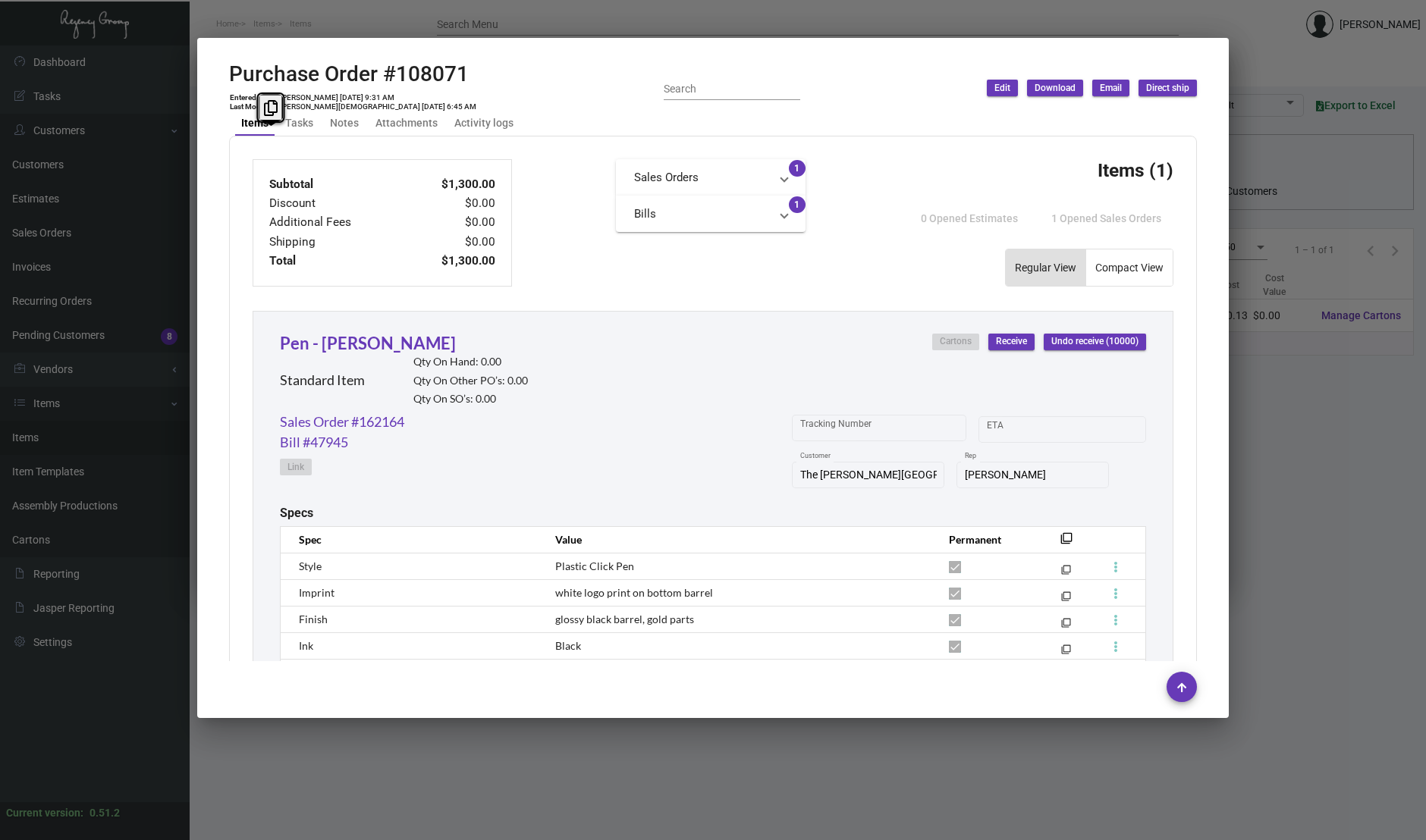
scroll to position [680, 0]
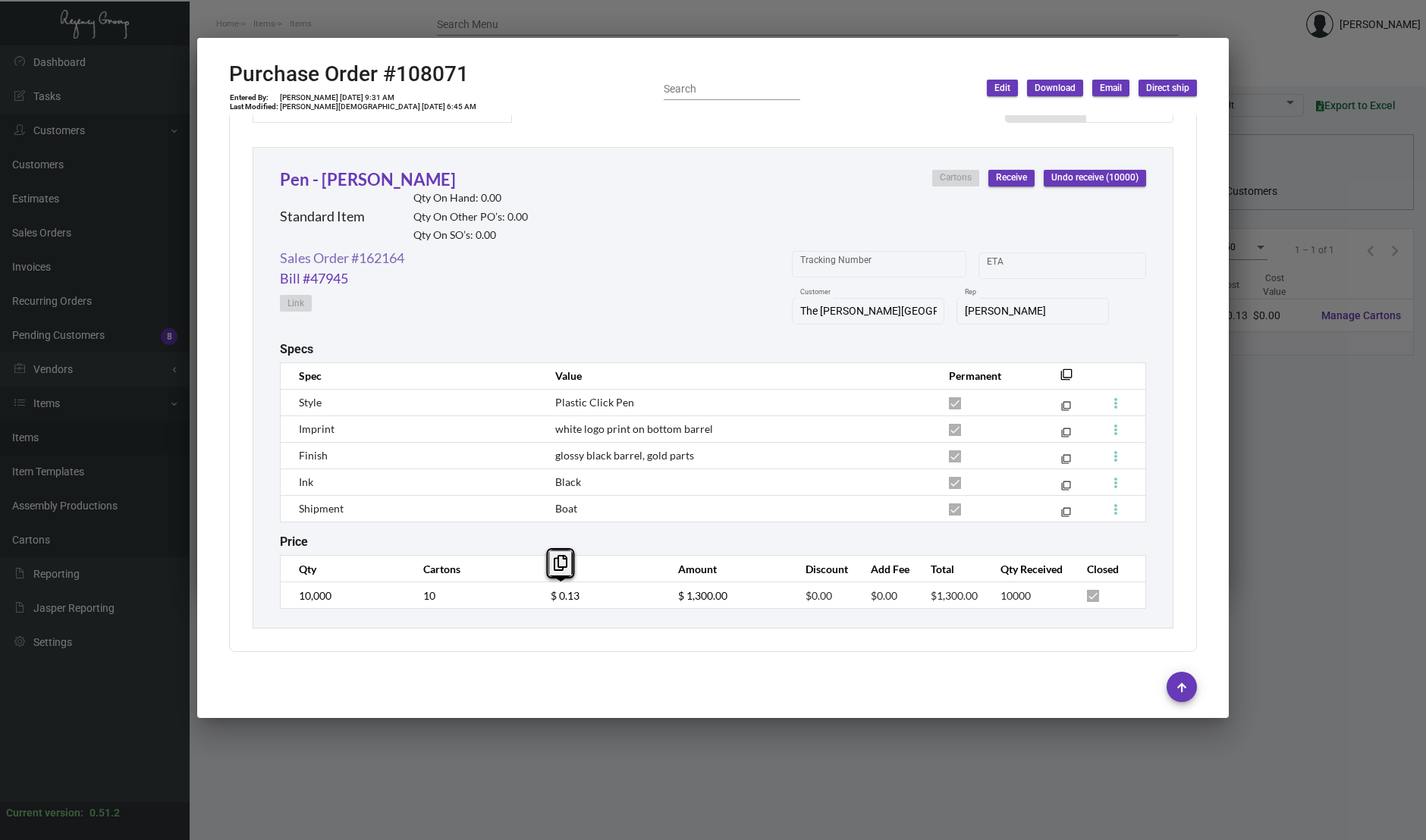
click at [380, 255] on link "Sales Order #162164" at bounding box center [341, 258] width 124 height 20
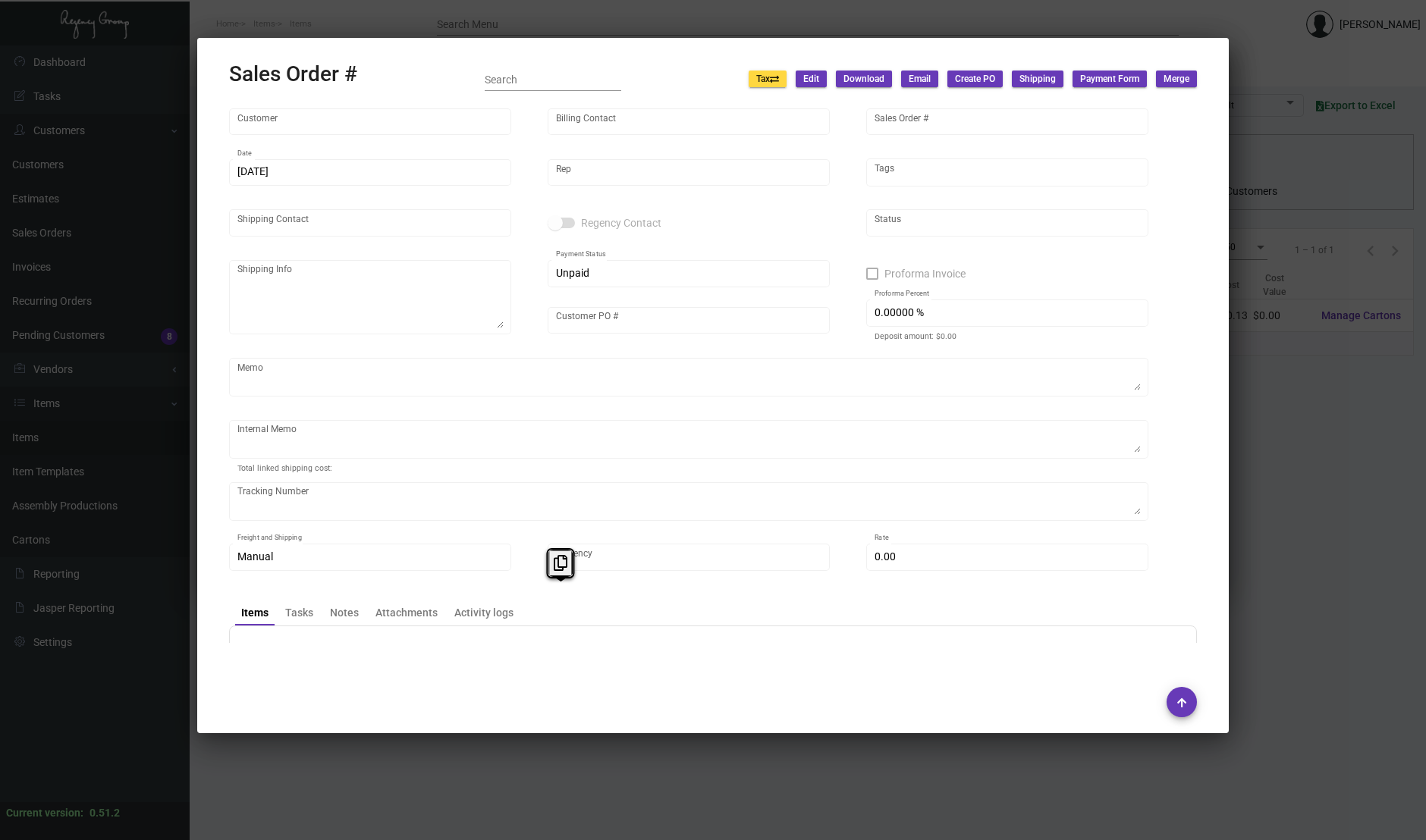
type input "The [PERSON_NAME][GEOGRAPHIC_DATA]"
type input "[PERSON_NAME]"
type input "162164"
type input "[DATE]"
type input "[PERSON_NAME]"
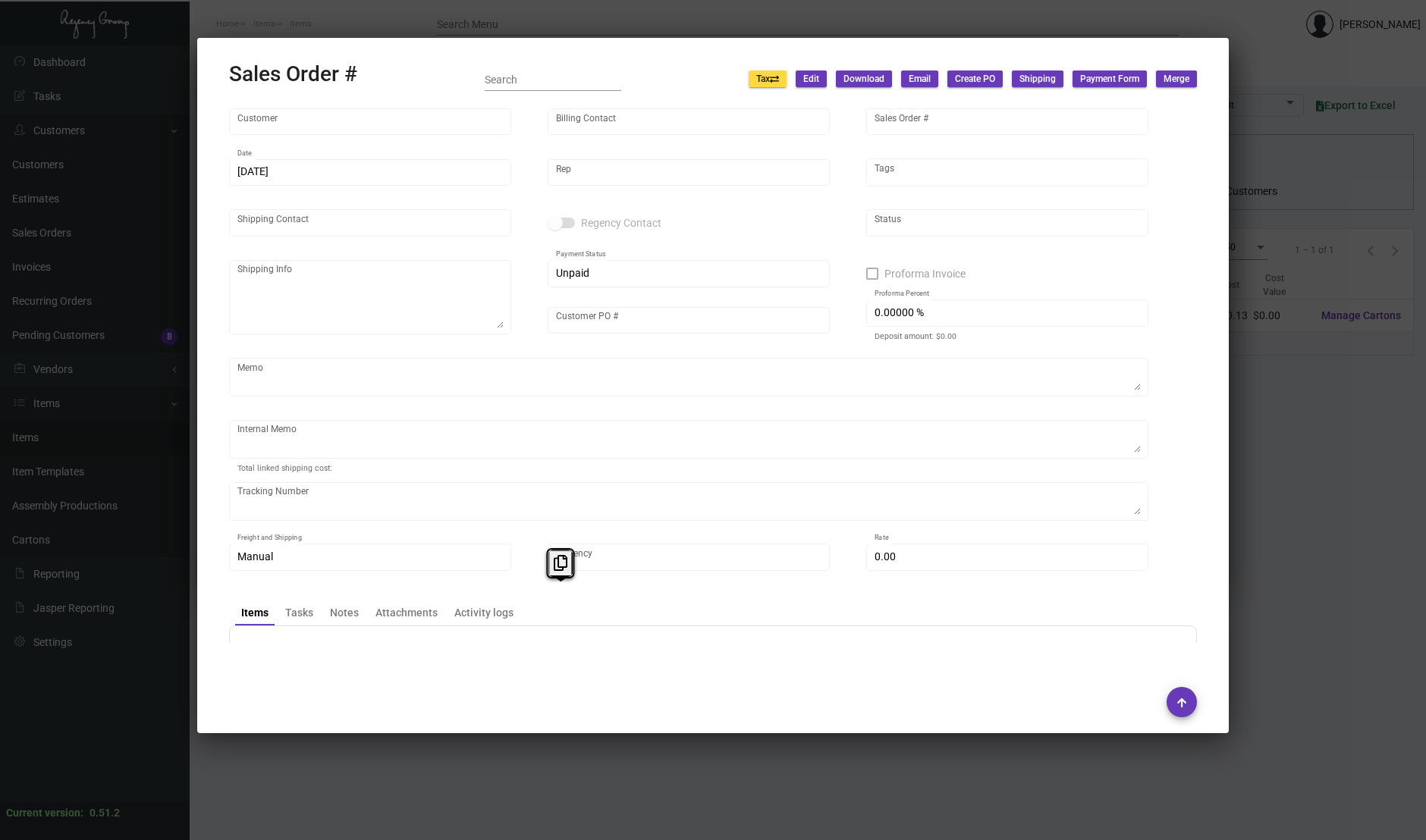
type input "[PERSON_NAME]"
type textarea "The [PERSON_NAME][GEOGRAPHIC_DATA] - [PERSON_NAME] [STREET_ADDRESS][PERSON_NAME]"
type input "PO A207-1174"
checkbox input "true"
type input "100.00000 %"
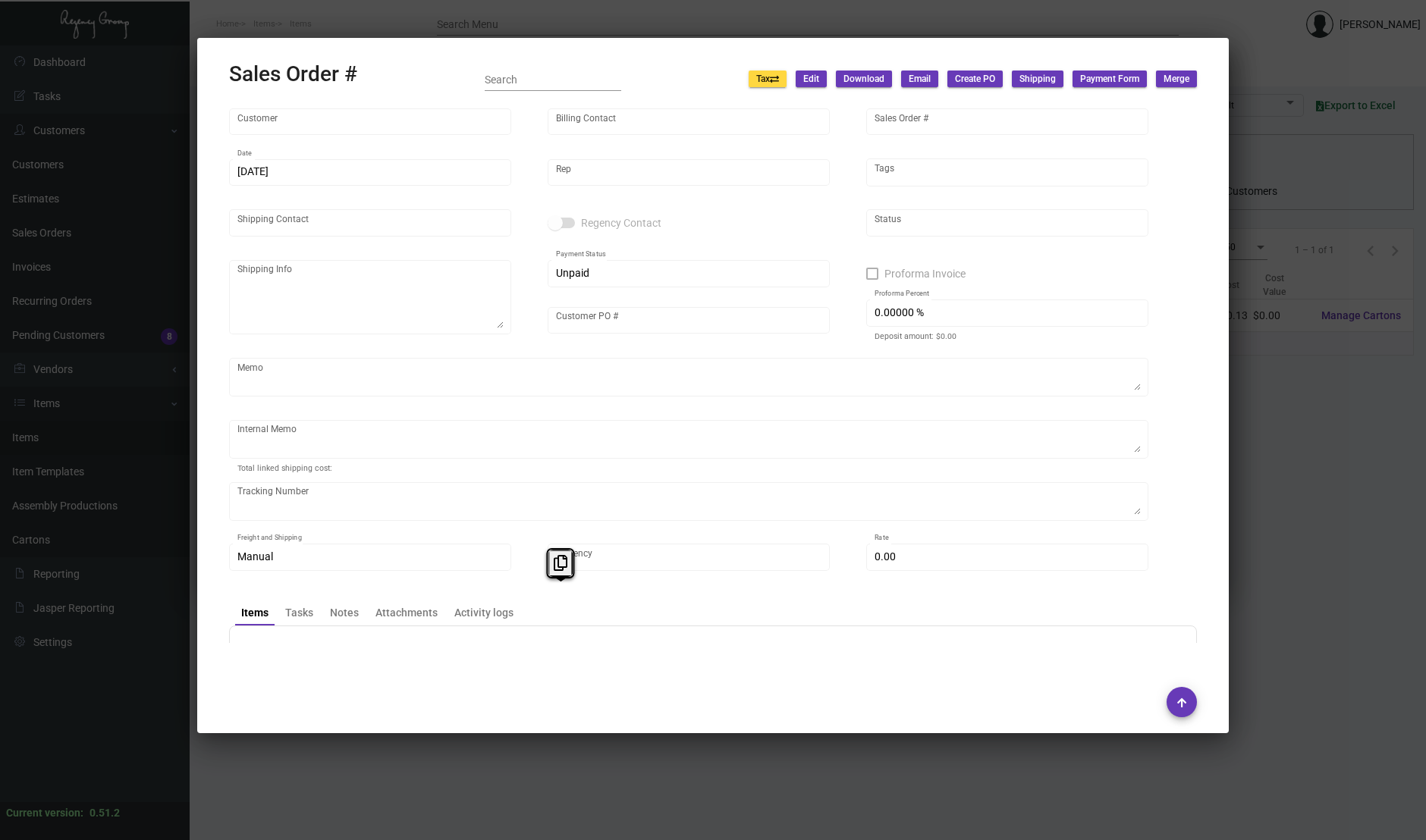
type textarea "[DATE] - Down-payment check rec'd $2,900.00 $134.90"
type input "United States Dollar $"
type input "$ 241.27"
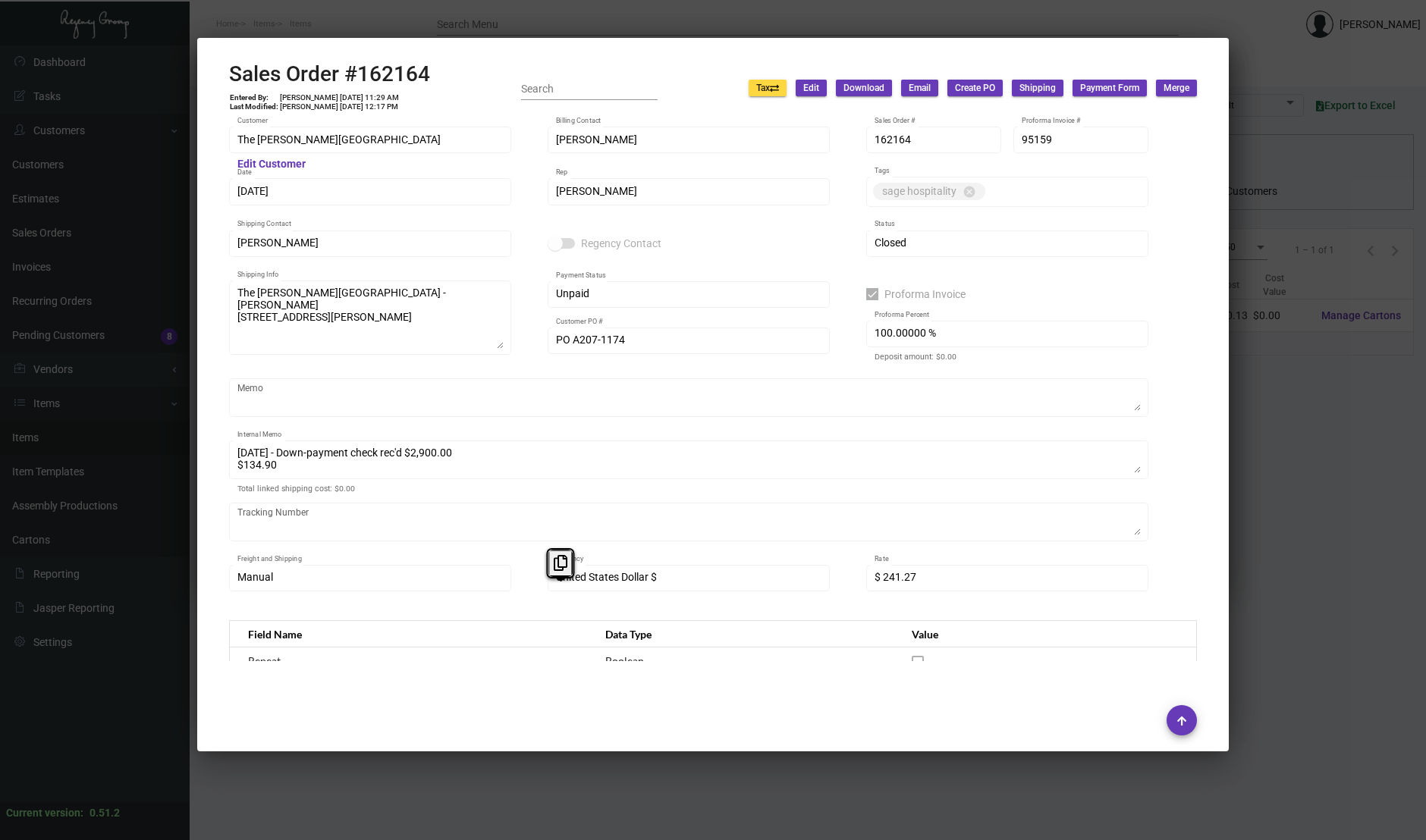
click at [404, 71] on h2 "Sales Order #162164" at bounding box center [329, 75] width 201 height 26
copy h2 "162164"
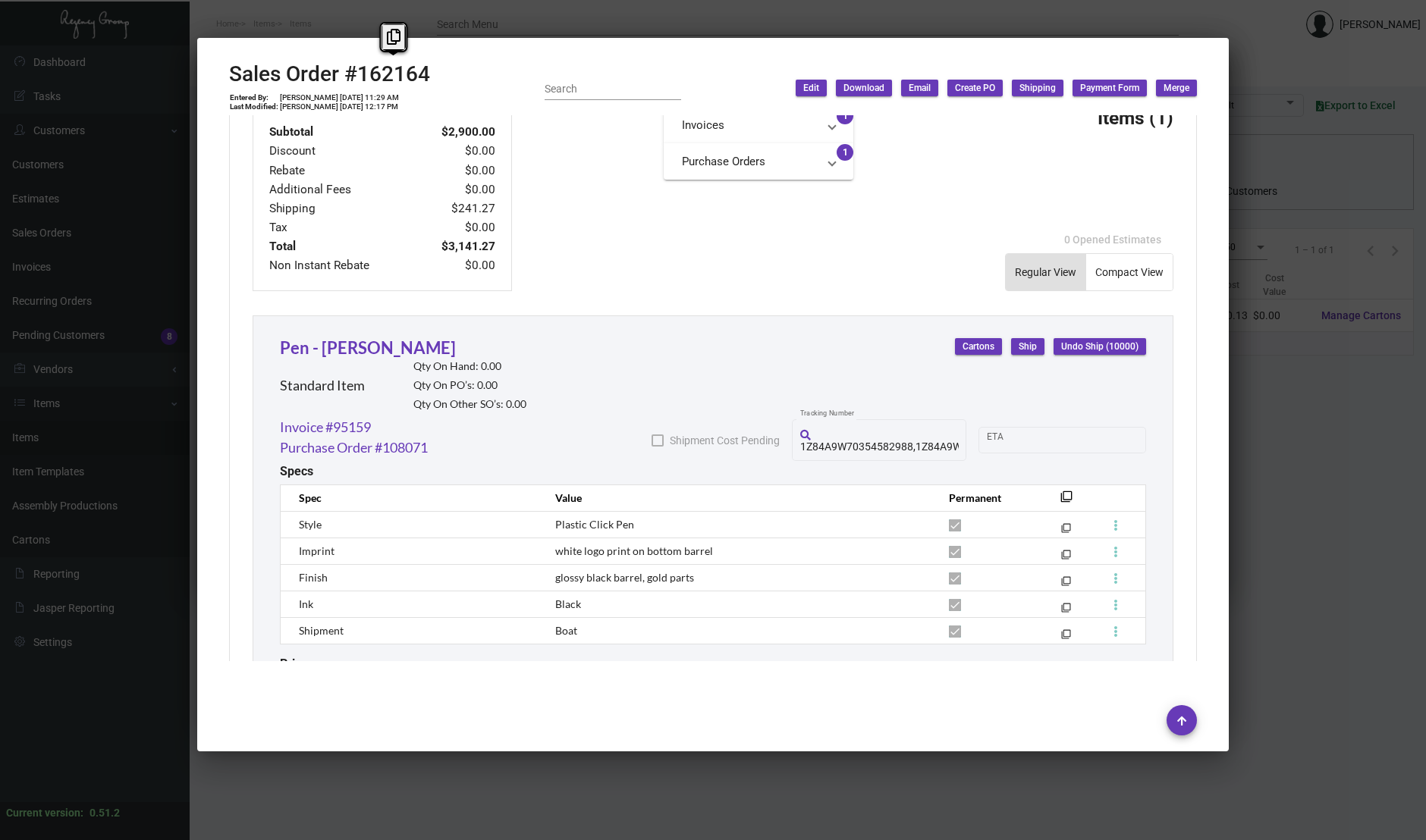
scroll to position [756, 0]
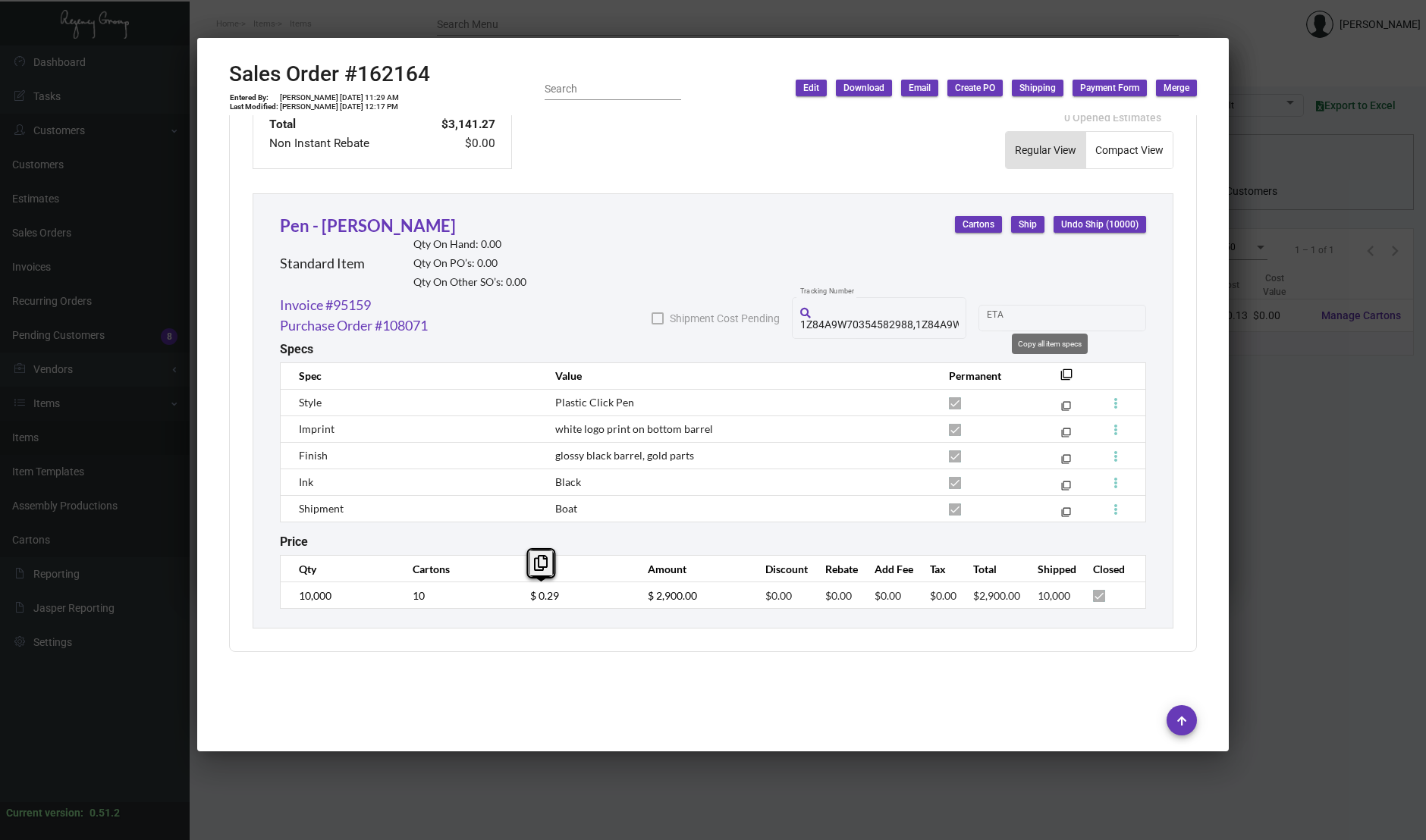
click at [1060, 378] on mat-icon "filter_none" at bounding box center [1066, 379] width 12 height 12
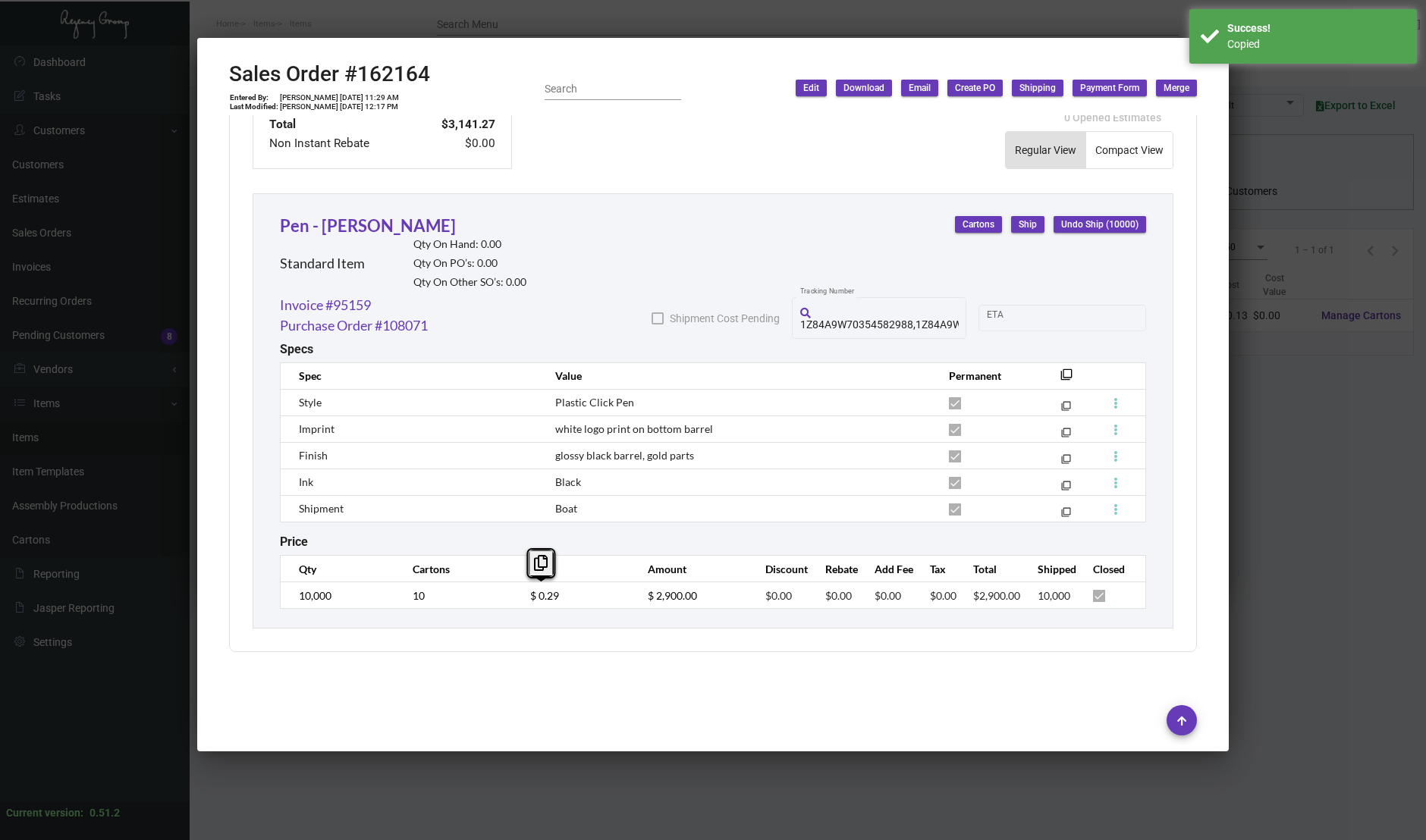
click at [143, 349] on div at bounding box center [713, 420] width 1426 height 840
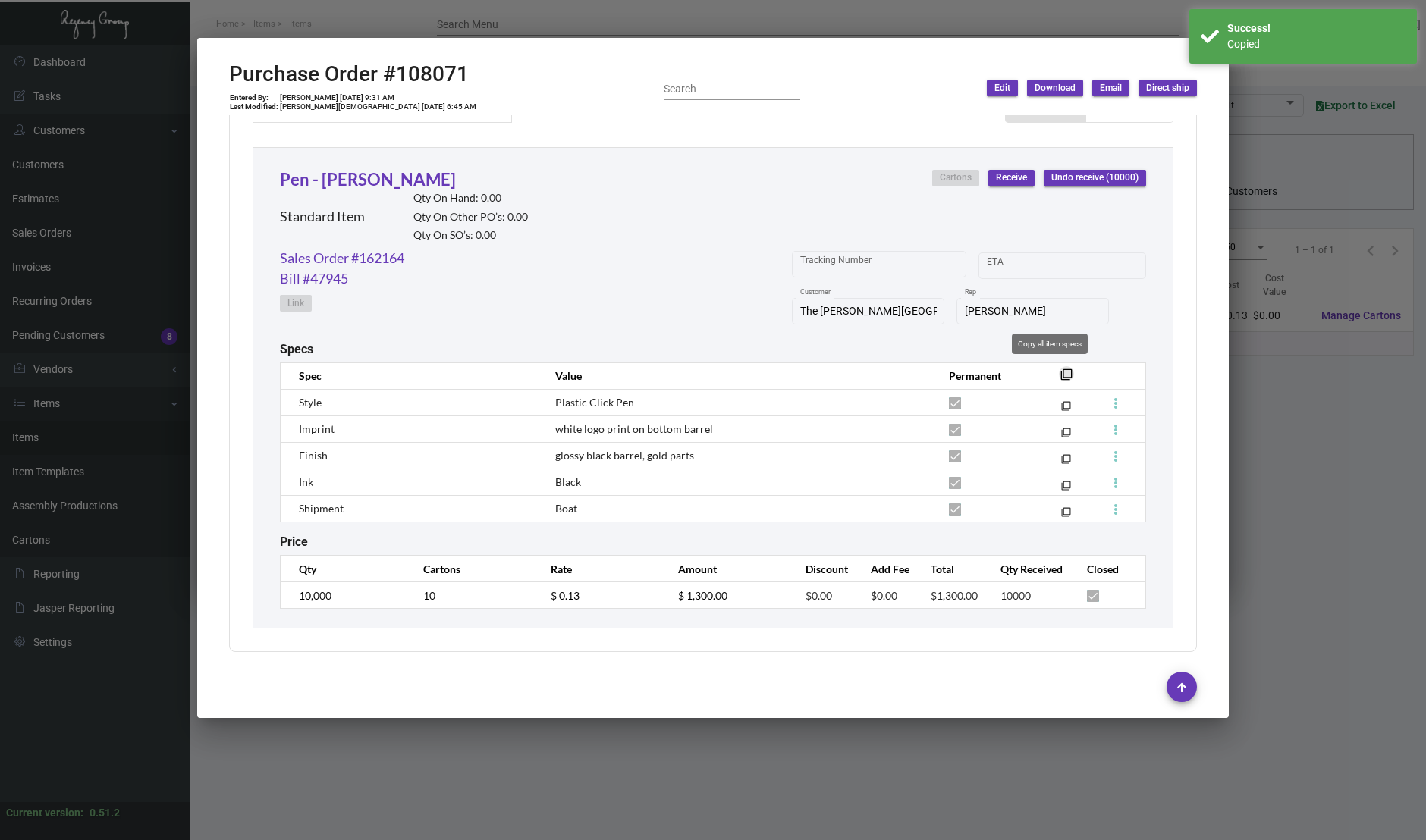
click at [1059, 370] on button "filter_none" at bounding box center [1066, 374] width 15 height 15
